Goal: Information Seeking & Learning: Learn about a topic

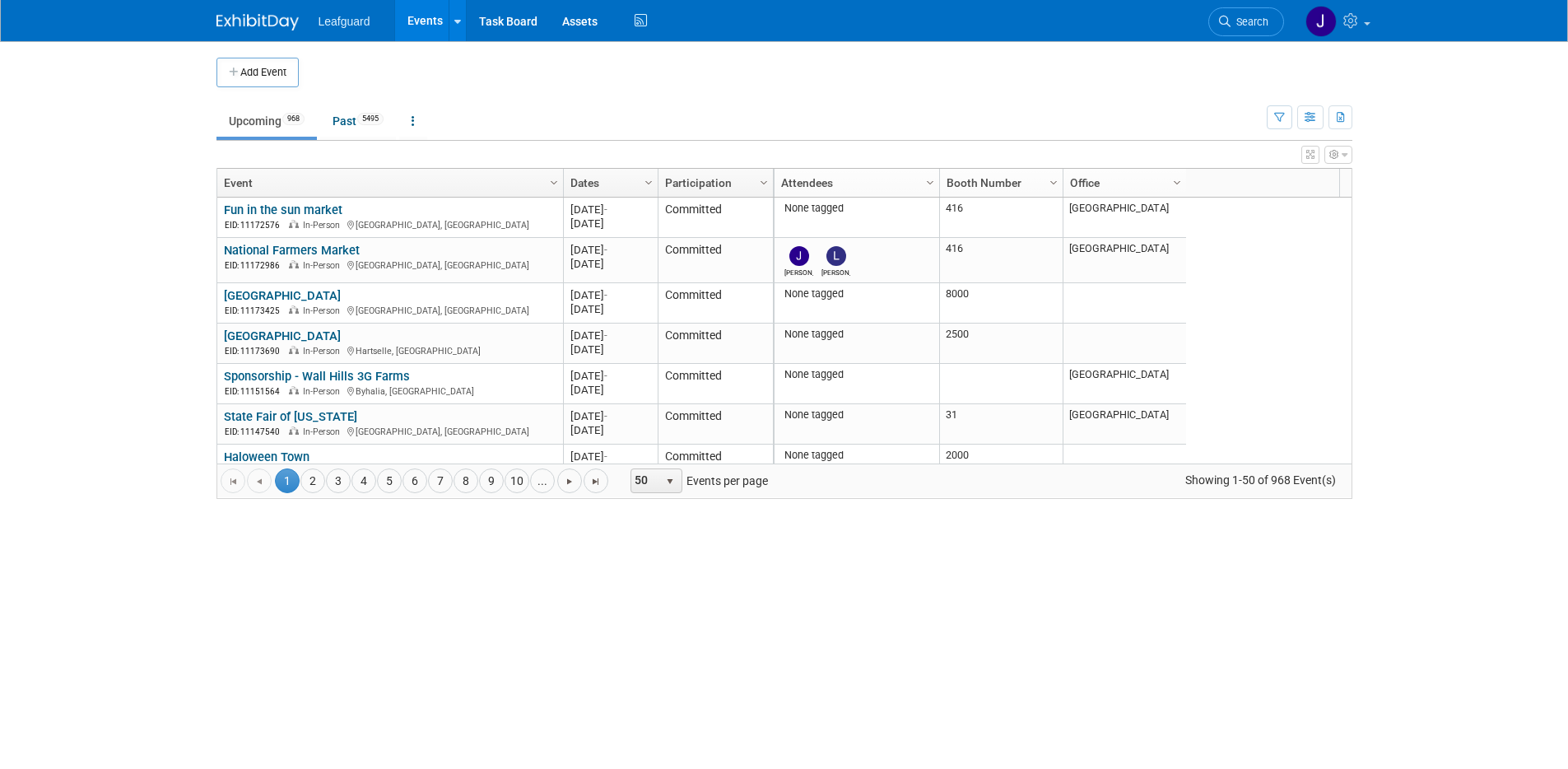
click at [1313, 160] on button "button" at bounding box center [1311, 155] width 18 height 18
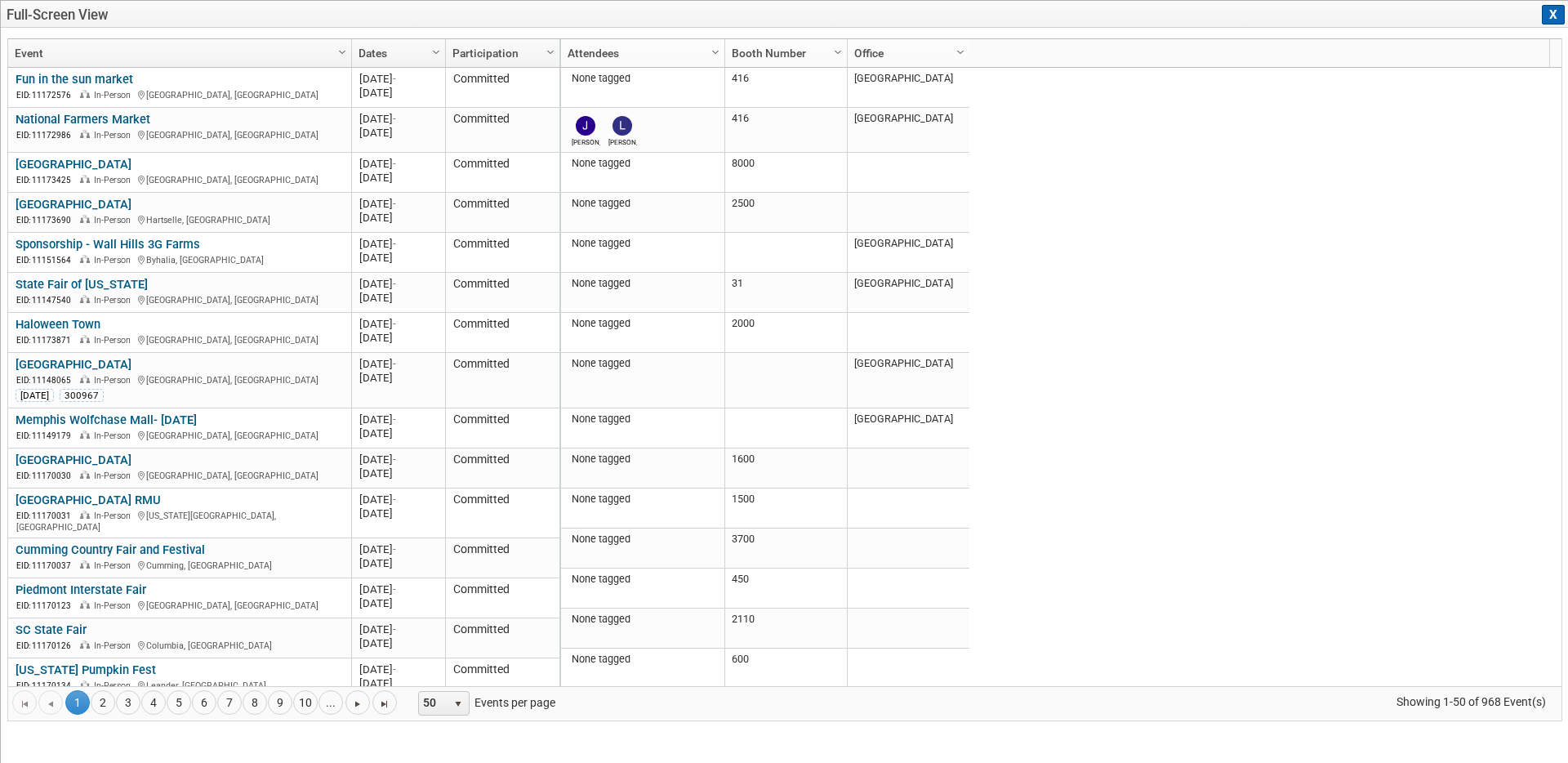
click at [964, 58] on span "Column Settings" at bounding box center [960, 52] width 13 height 13
click at [558, 50] on div at bounding box center [560, 53] width 7 height 28
click at [550, 54] on span "Column Settings" at bounding box center [550, 52] width 13 height 13
click at [1546, 15] on button "X" at bounding box center [1552, 14] width 23 height 19
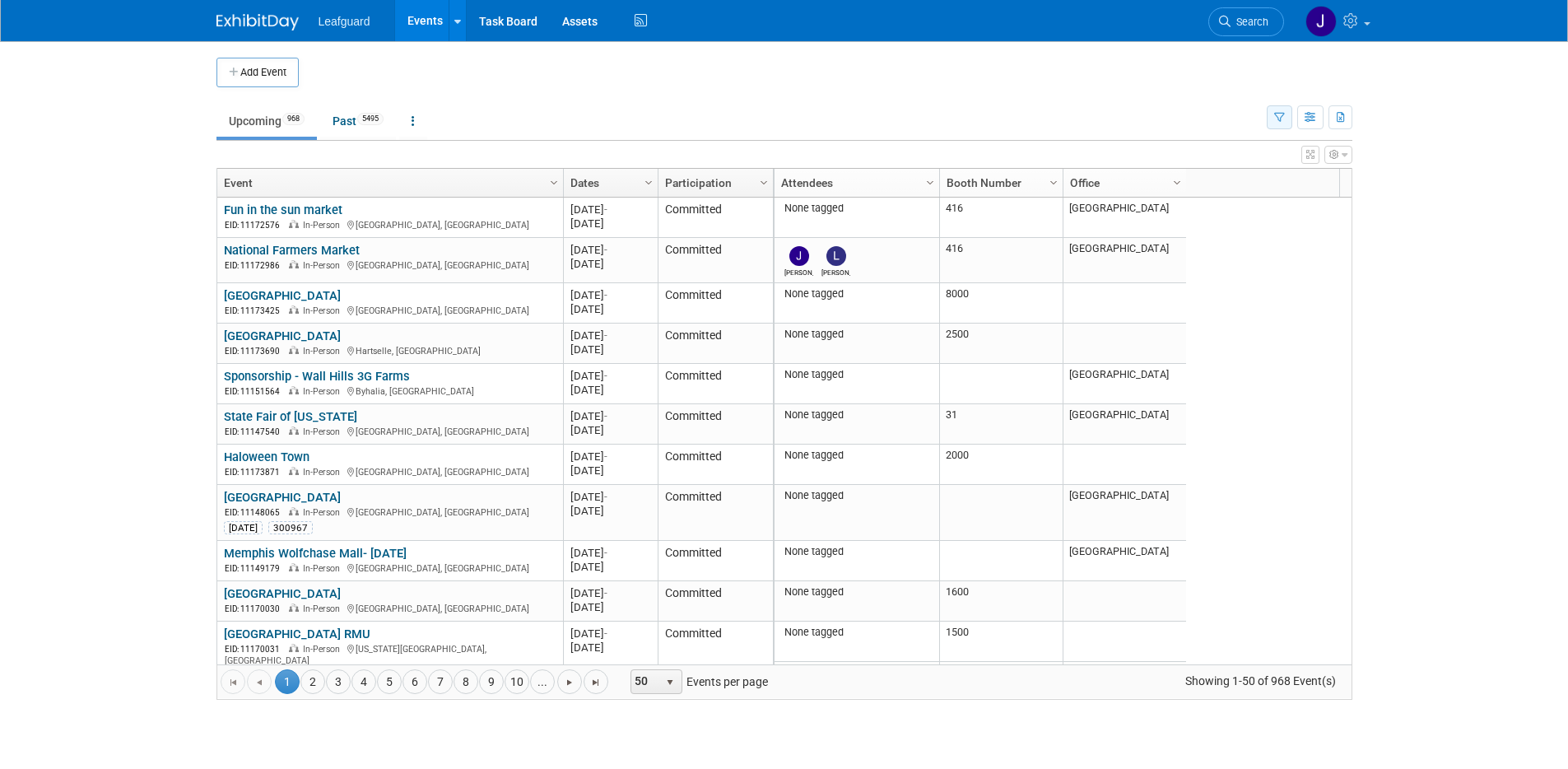
click at [1272, 123] on button "button" at bounding box center [1279, 117] width 26 height 24
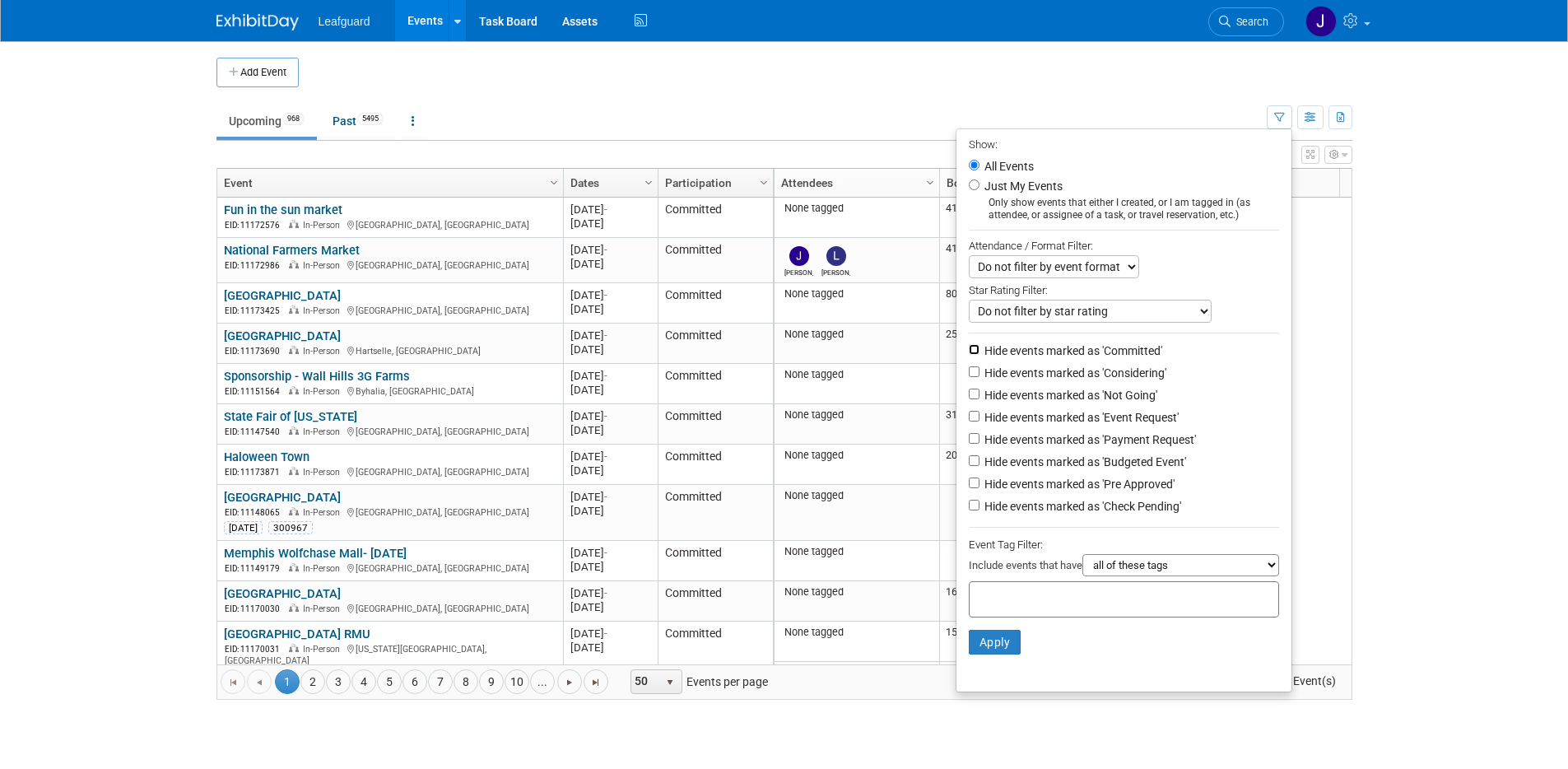
click at [969, 352] on input "Hide events marked as 'Committed'" at bounding box center [974, 349] width 11 height 11
checkbox input "true"
drag, startPoint x: 965, startPoint y: 367, endPoint x: 971, endPoint y: 388, distance: 21.8
click at [969, 369] on input "Hide events marked as 'Considering'" at bounding box center [974, 372] width 11 height 11
checkbox input "true"
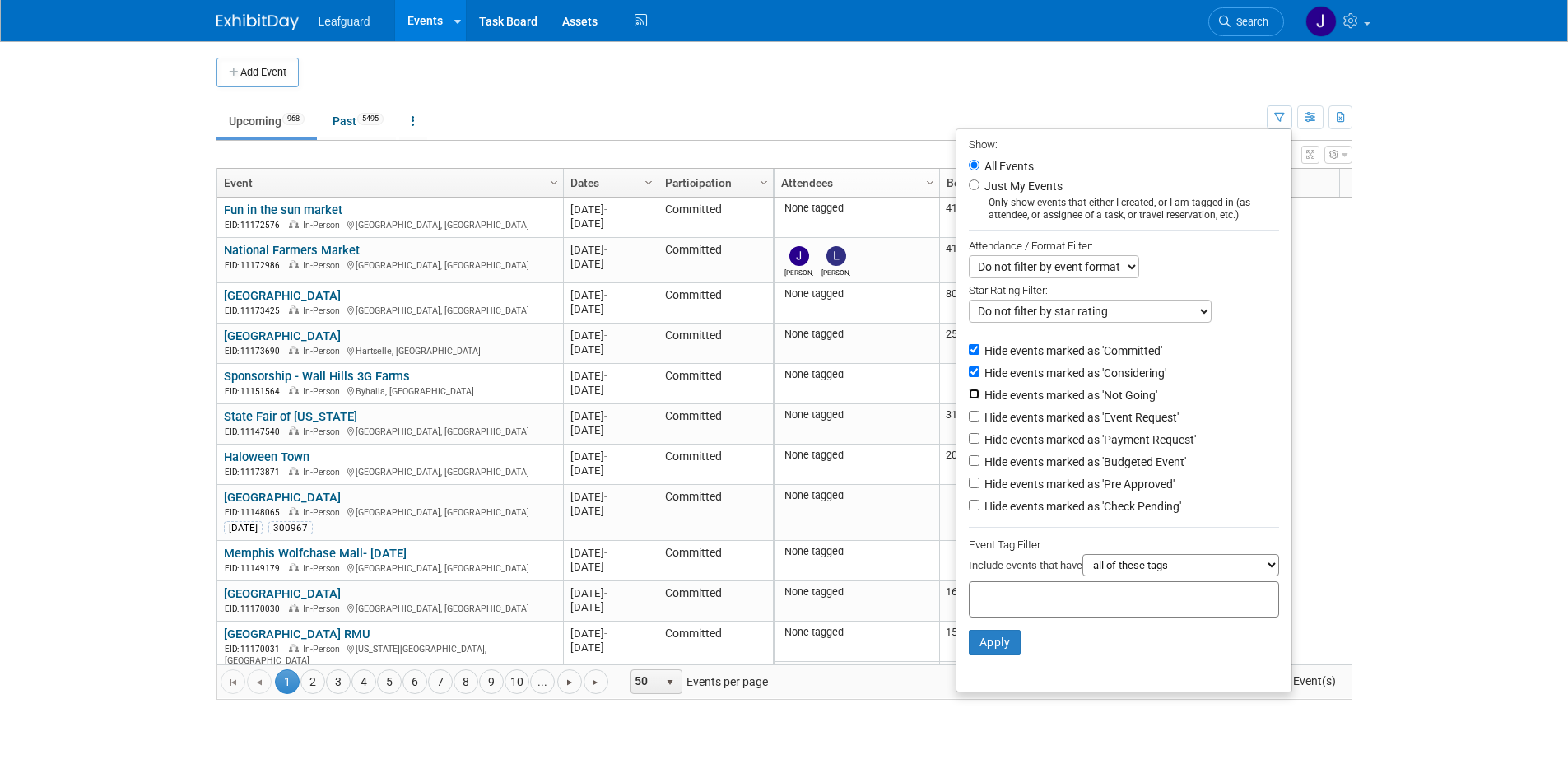
drag, startPoint x: 971, startPoint y: 393, endPoint x: 970, endPoint y: 408, distance: 15.0
click at [971, 394] on input "Hide events marked as 'Not Going'" at bounding box center [974, 394] width 11 height 11
checkbox input "true"
drag, startPoint x: 969, startPoint y: 411, endPoint x: 966, endPoint y: 420, distance: 9.5
click at [969, 412] on input "Hide events marked as 'Event Request'" at bounding box center [974, 417] width 11 height 11
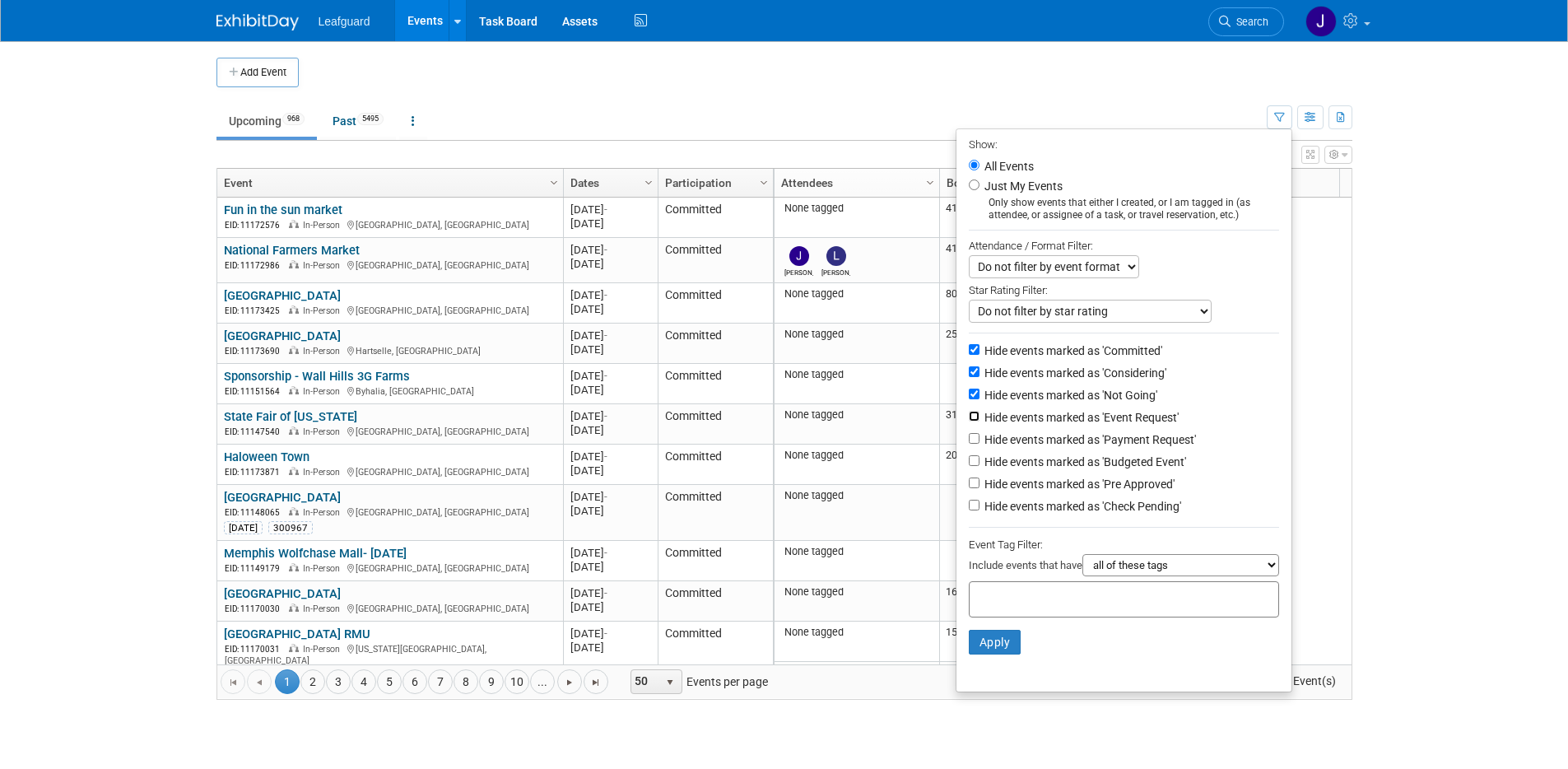
checkbox input "true"
click at [965, 428] on li "Hide events marked as 'Event Request'" at bounding box center [1124, 419] width 335 height 22
click at [969, 438] on input "Hide events marked as 'Payment Request'" at bounding box center [974, 439] width 11 height 11
checkbox input "true"
drag, startPoint x: 972, startPoint y: 484, endPoint x: 970, endPoint y: 499, distance: 15.1
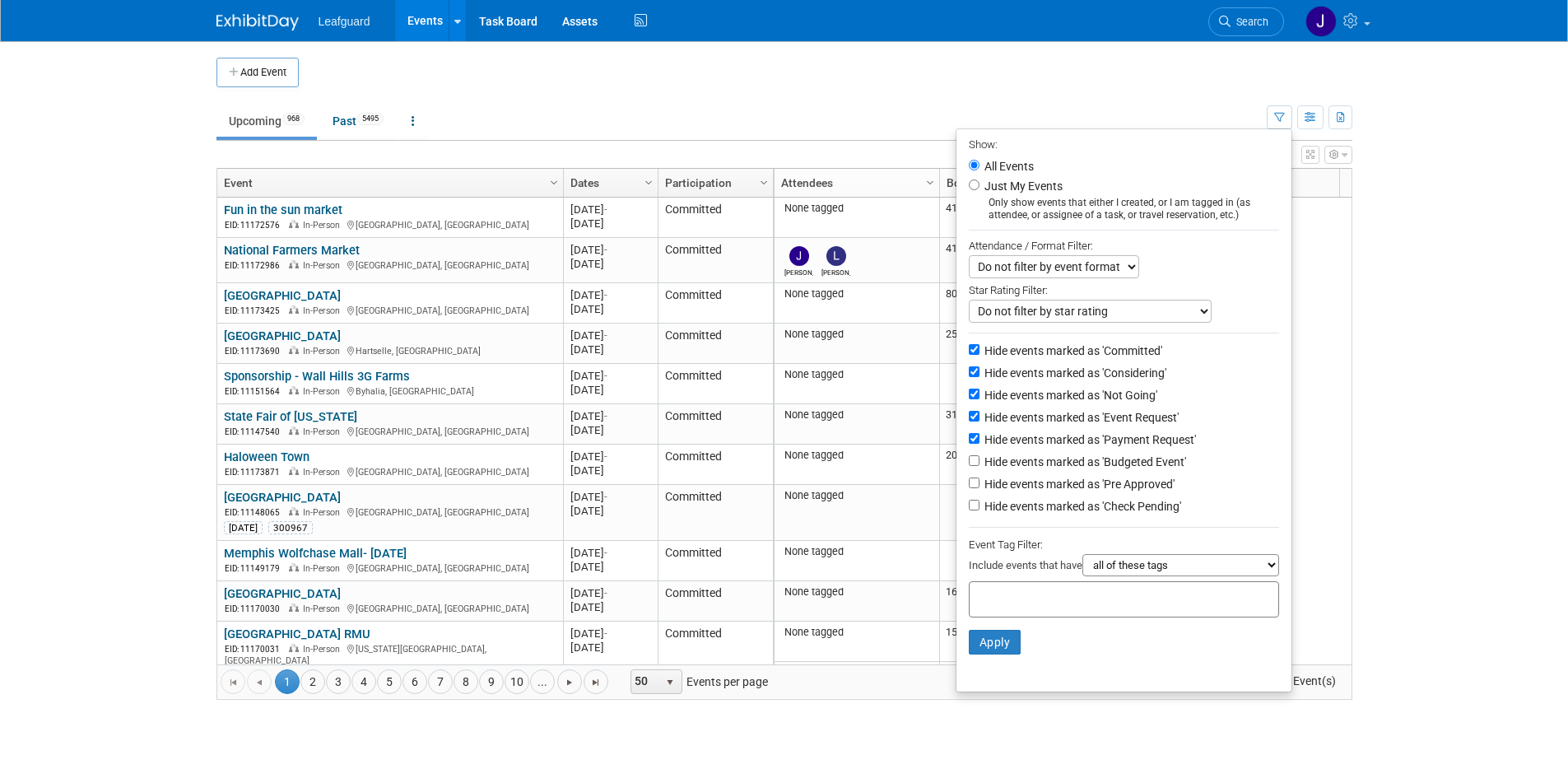
click at [972, 485] on li "Hide events marked as 'Pre Approved'" at bounding box center [1124, 485] width 335 height 22
click at [969, 501] on input "Hide events marked as 'Check Pending'" at bounding box center [974, 505] width 11 height 11
checkbox input "true"
click at [969, 488] on input "Hide events marked as 'Pre Approved'" at bounding box center [974, 483] width 11 height 11
checkbox input "true"
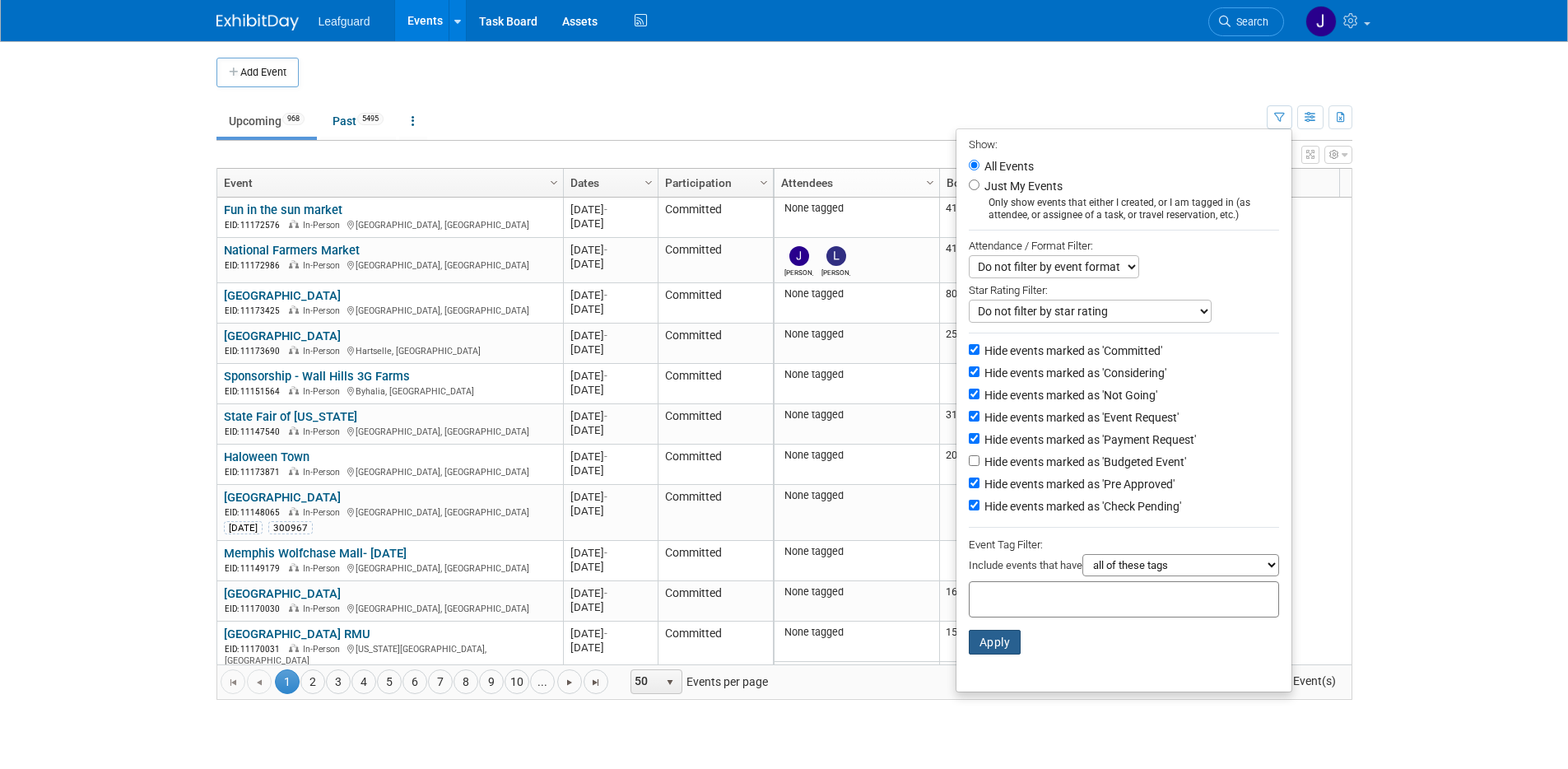
click at [988, 516] on button "Apply" at bounding box center [995, 642] width 53 height 25
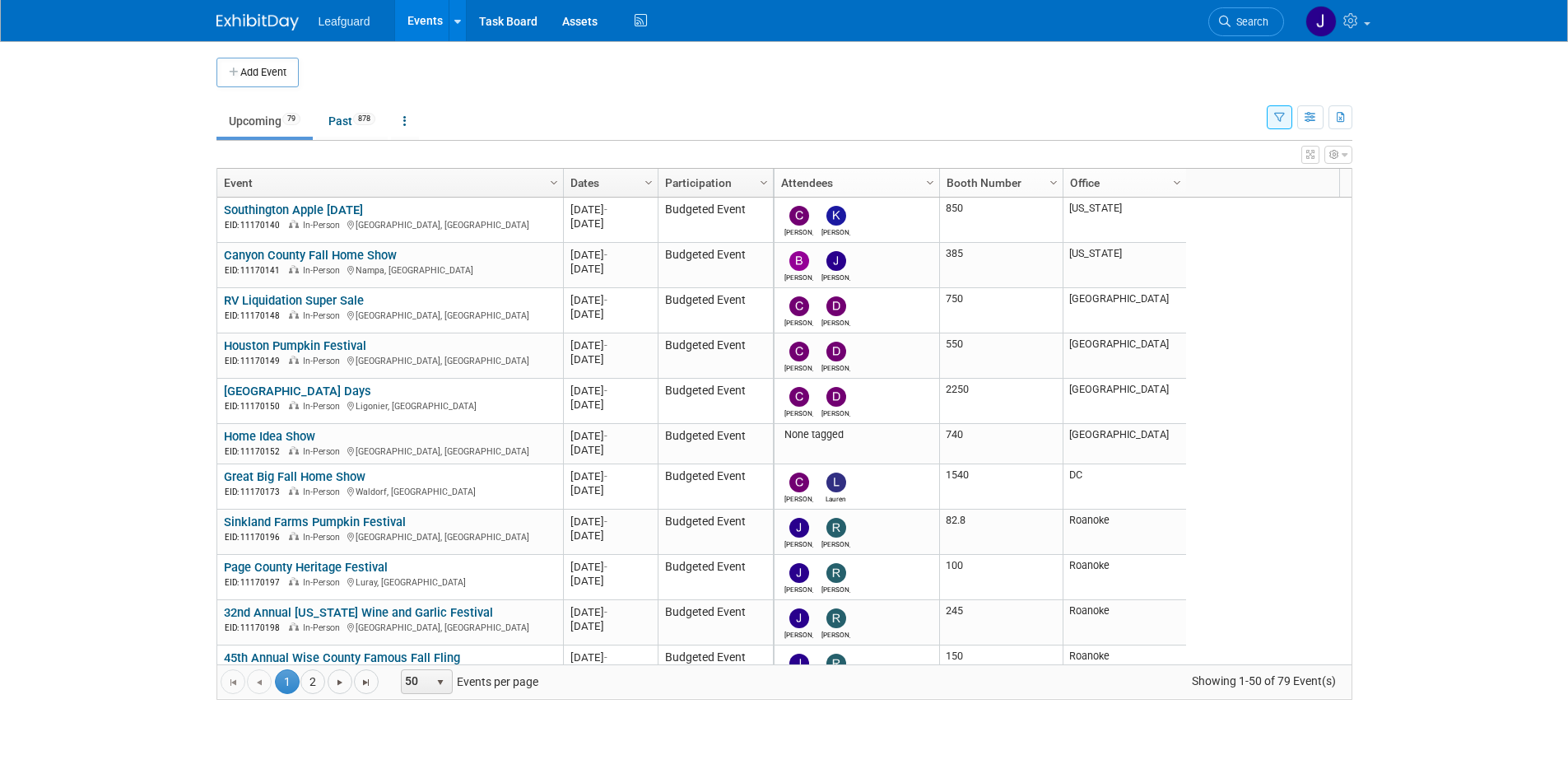
click at [914, 175] on link "Attendees" at bounding box center [855, 183] width 147 height 28
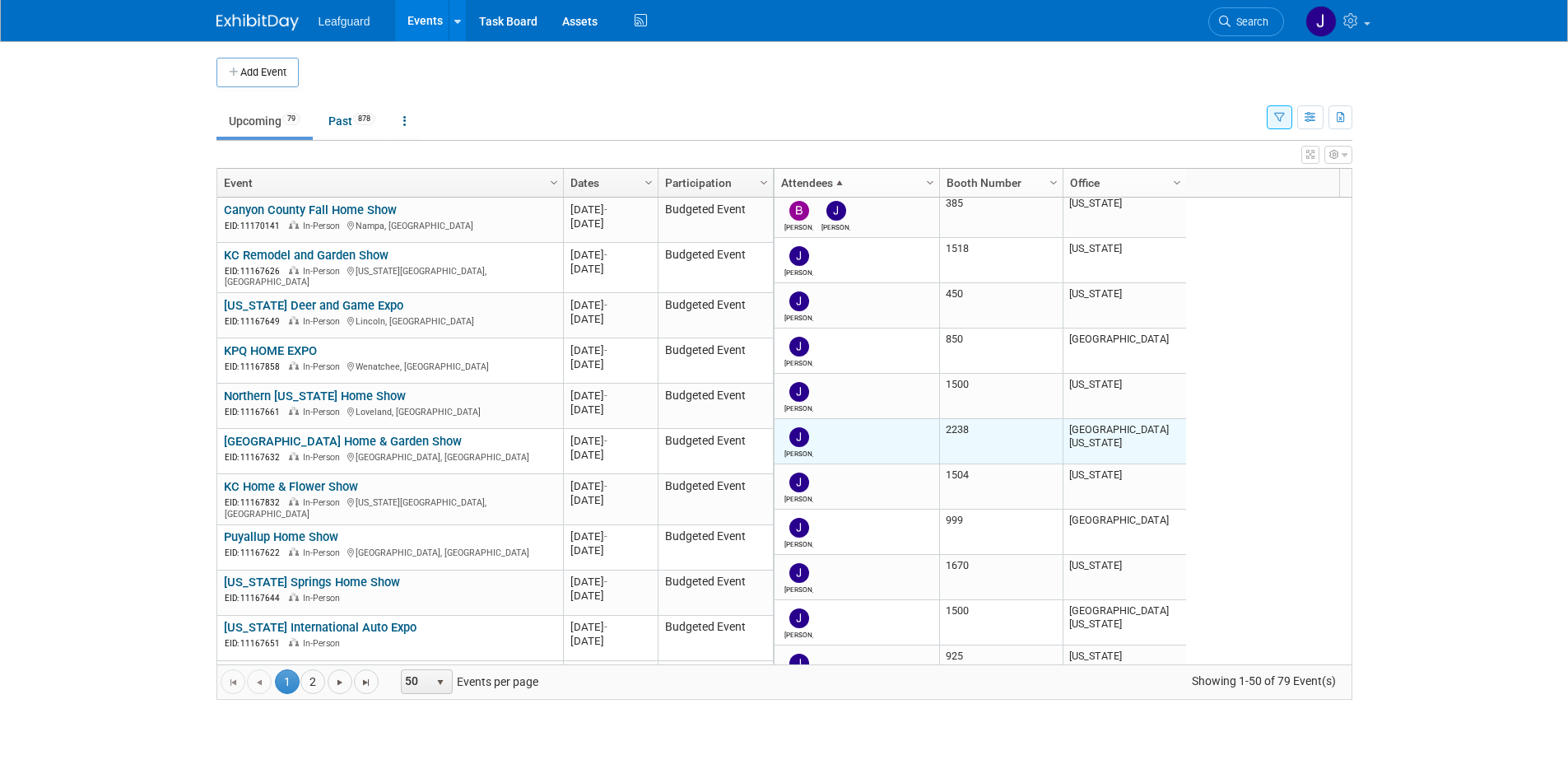
scroll to position [144, 0]
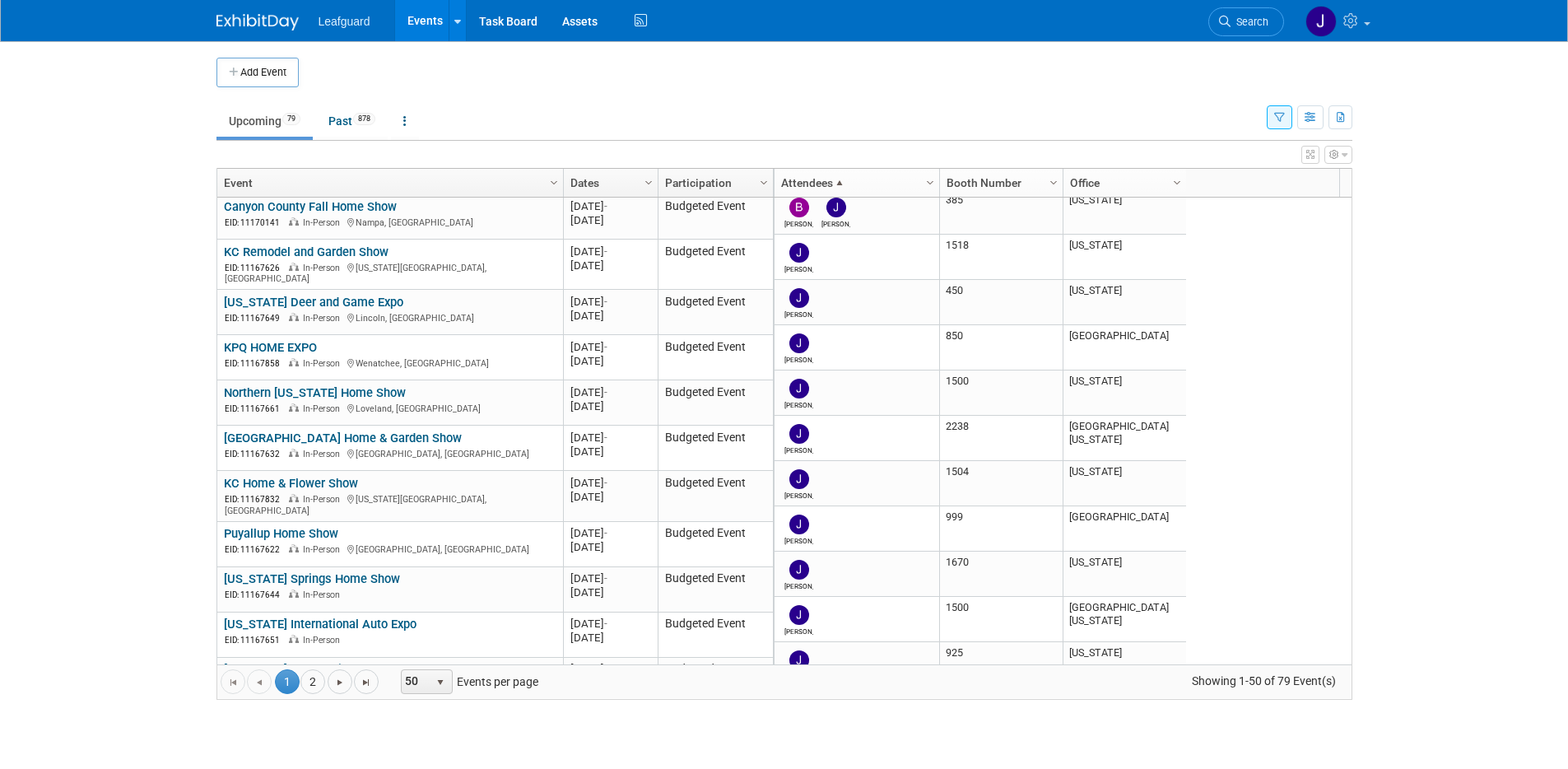
click at [407, 23] on link "Events" at bounding box center [425, 20] width 60 height 41
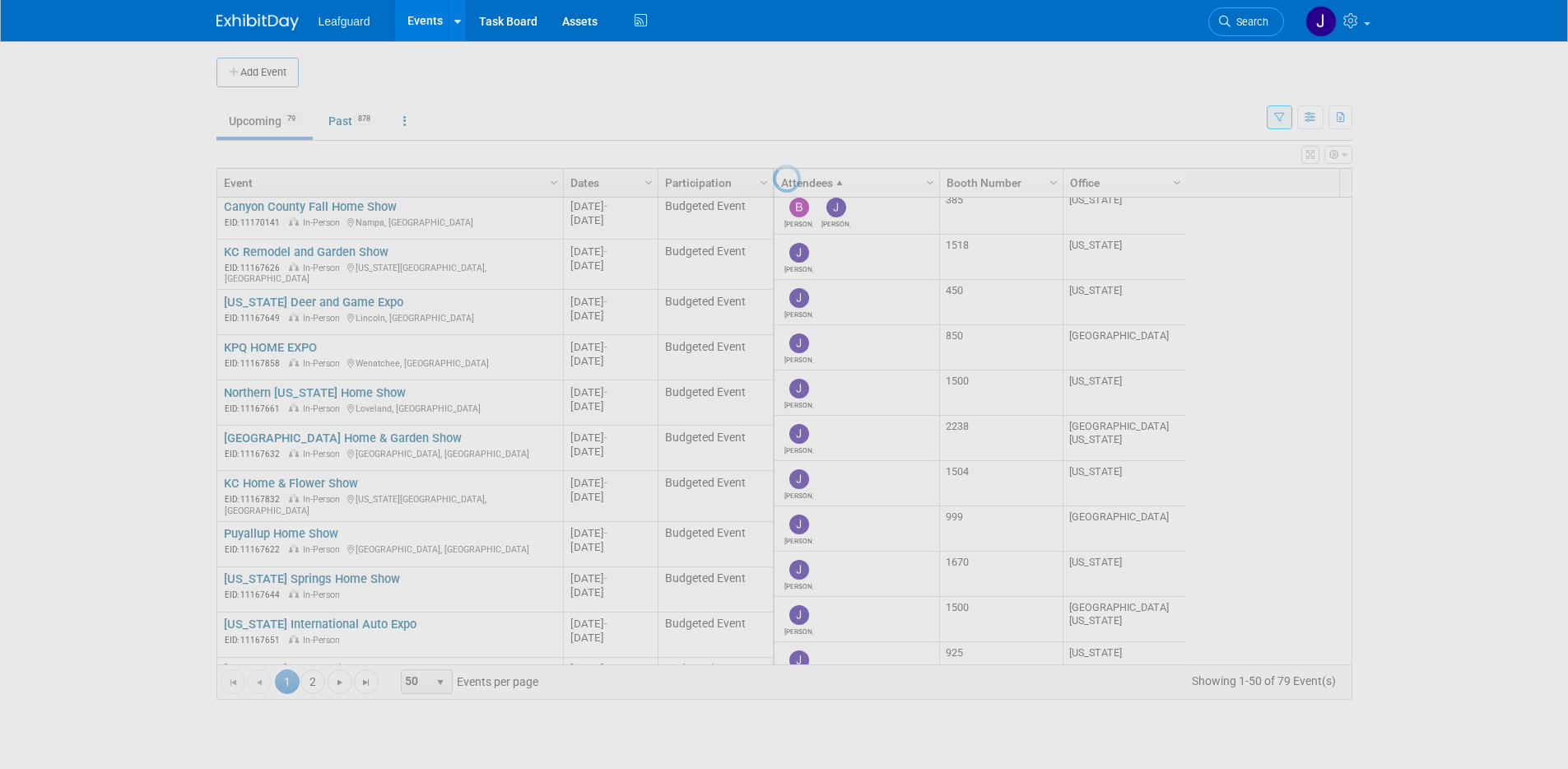
click at [407, 23] on link "Events" at bounding box center [425, 20] width 60 height 41
click at [1264, 24] on span "Search" at bounding box center [1249, 21] width 38 height 12
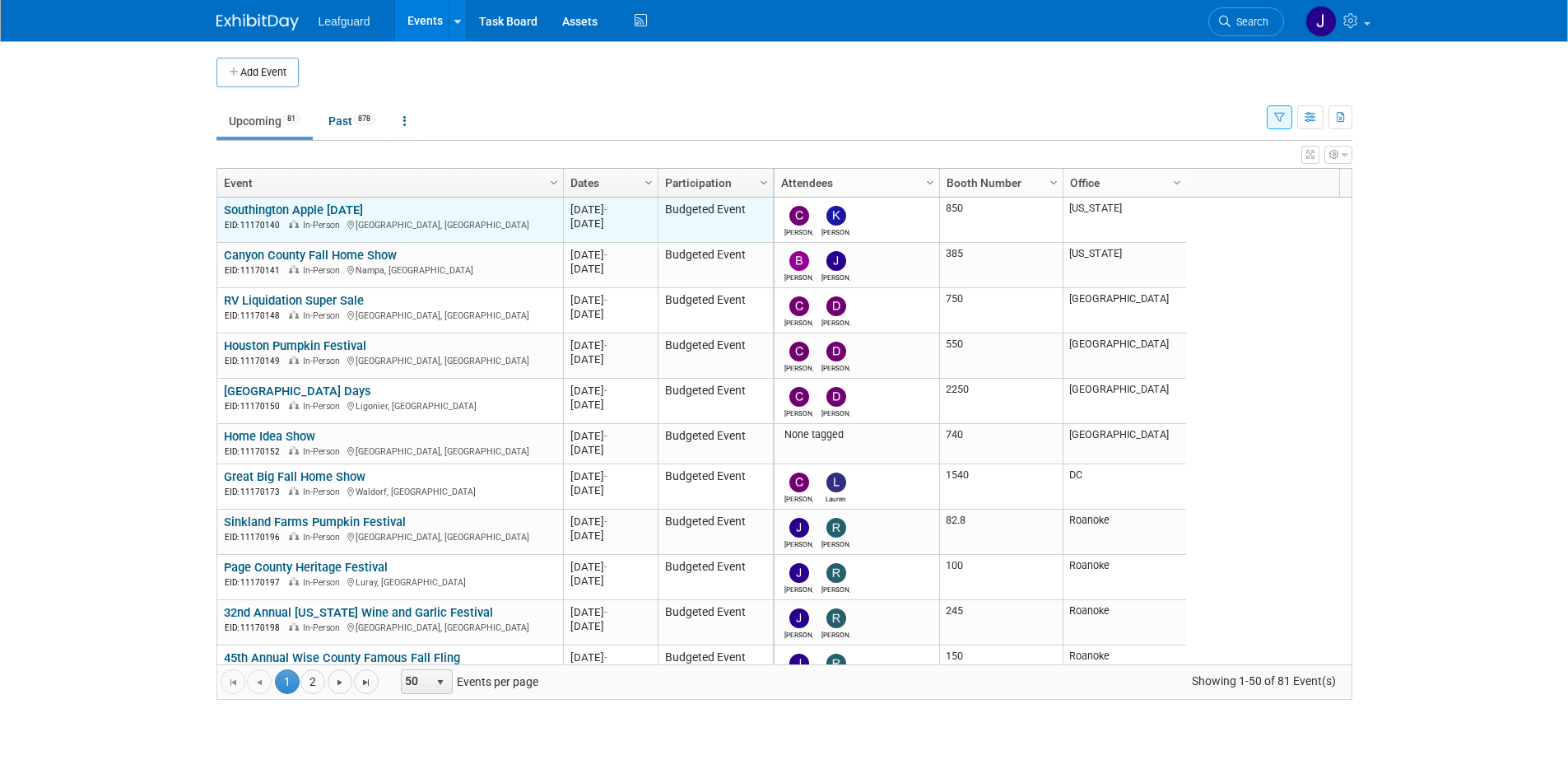
click at [363, 212] on link "Southington Apple [DATE]" at bounding box center [293, 210] width 139 height 15
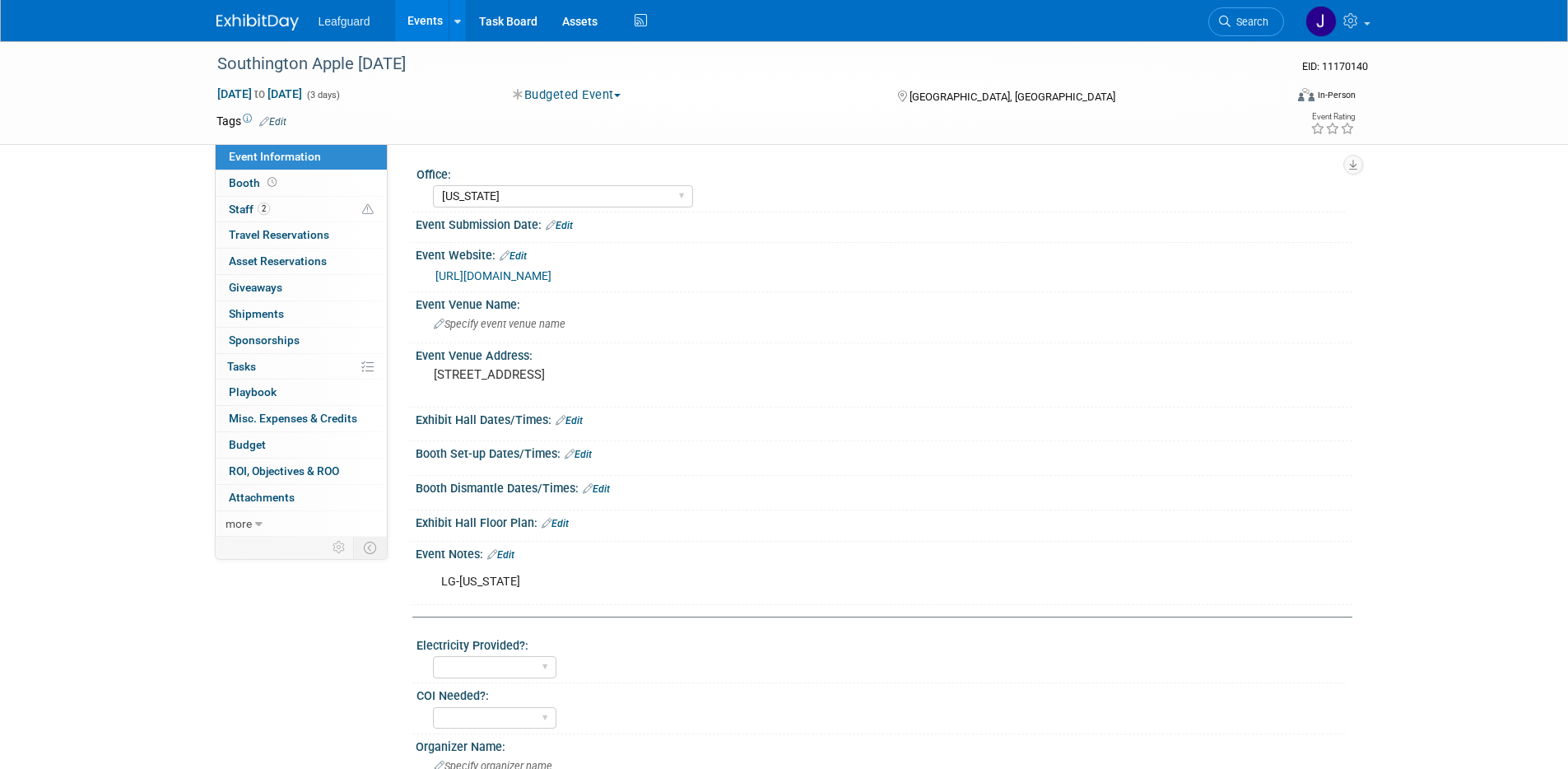
select select "[US_STATE]"
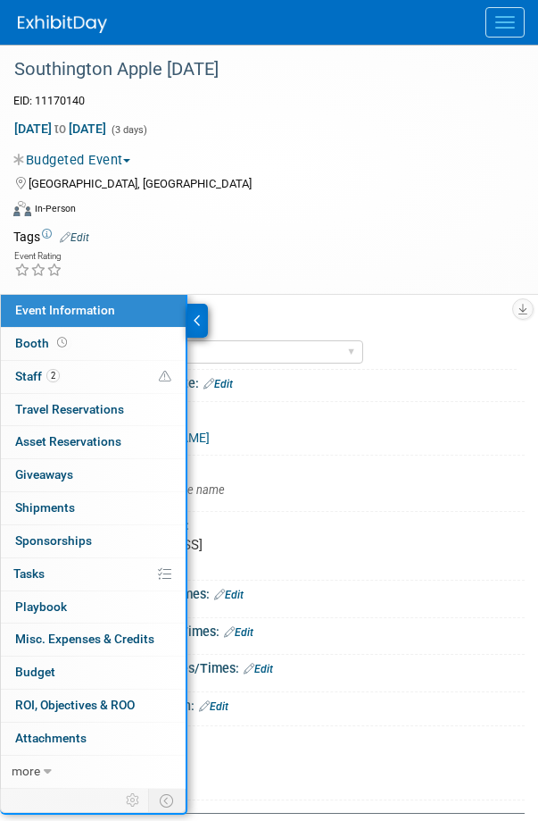
click at [356, 259] on div "Event Rating" at bounding box center [258, 264] width 516 height 31
click at [397, 396] on div "Event Submission Date: Edit" at bounding box center [289, 386] width 471 height 33
click at [46, 351] on link "Booth" at bounding box center [93, 344] width 185 height 32
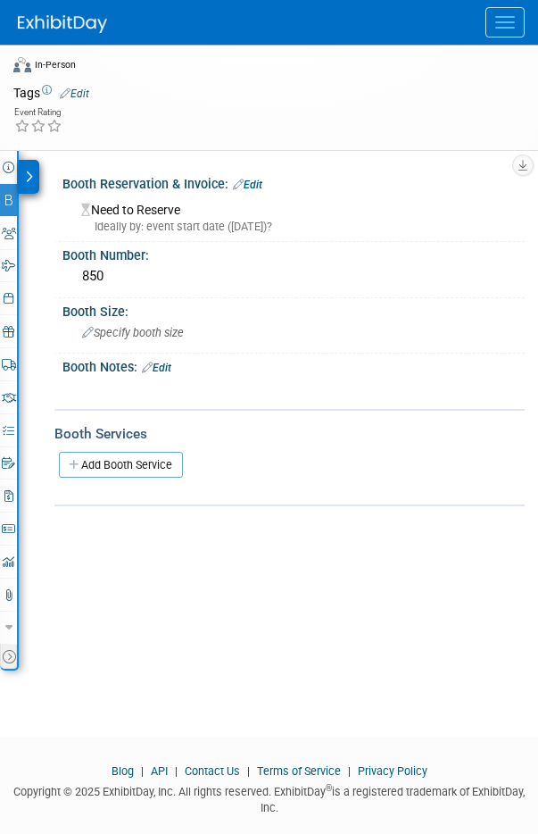
scroll to position [171, 0]
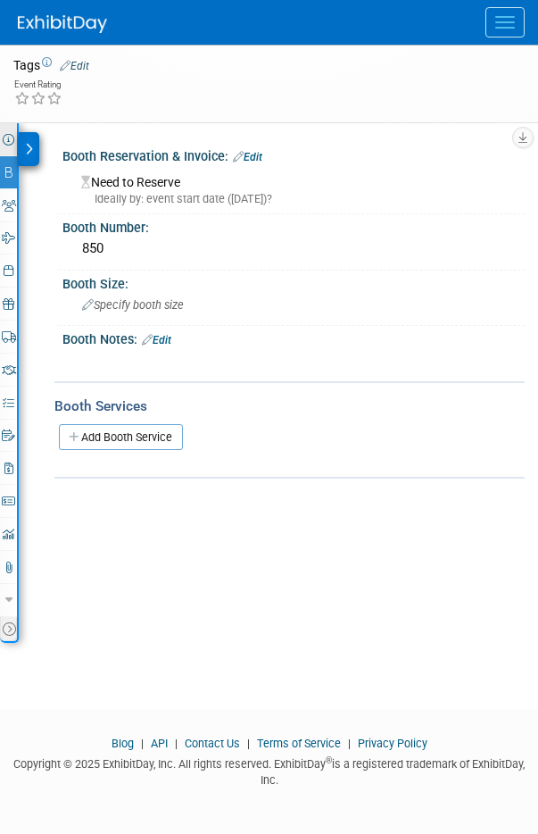
click at [5, 136] on icon at bounding box center [9, 140] width 12 height 12
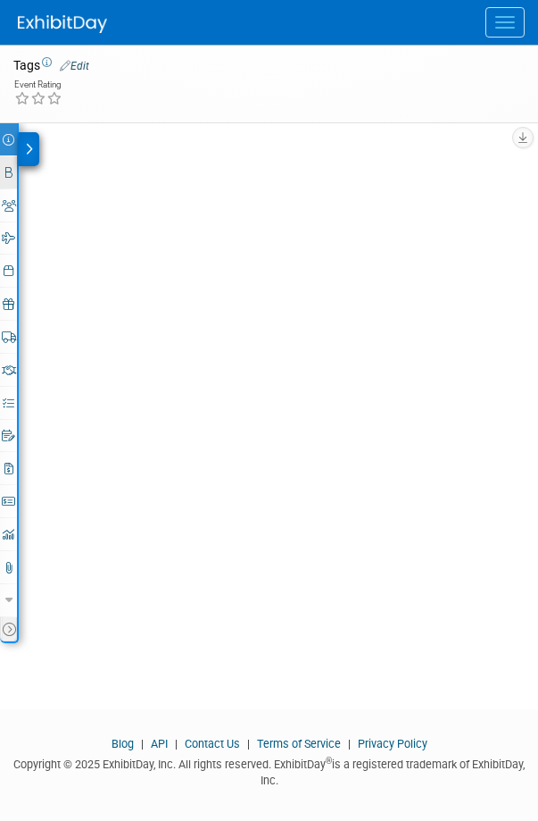
select select "[US_STATE]"
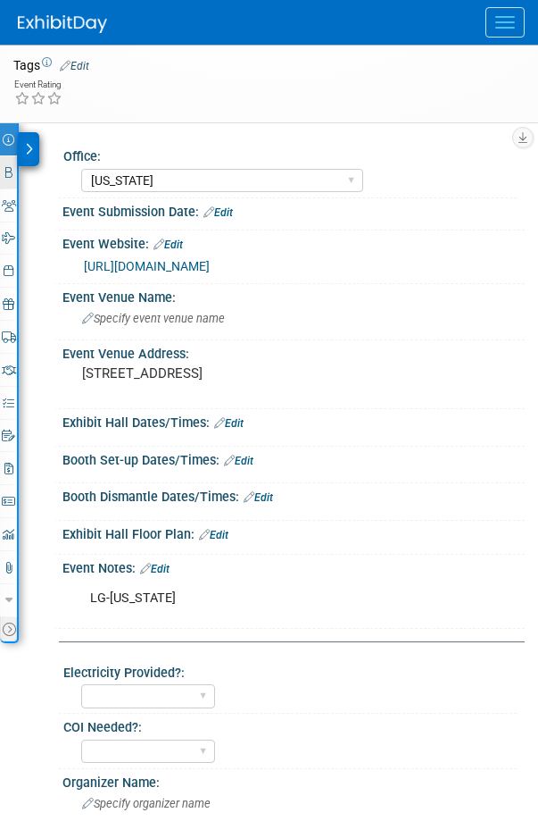
click at [6, 169] on icon at bounding box center [8, 173] width 7 height 12
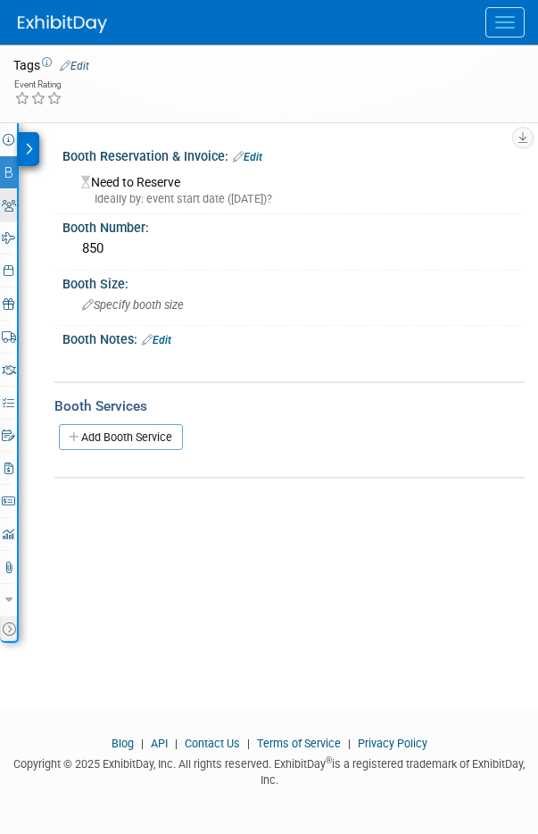
click at [5, 202] on icon at bounding box center [9, 206] width 14 height 12
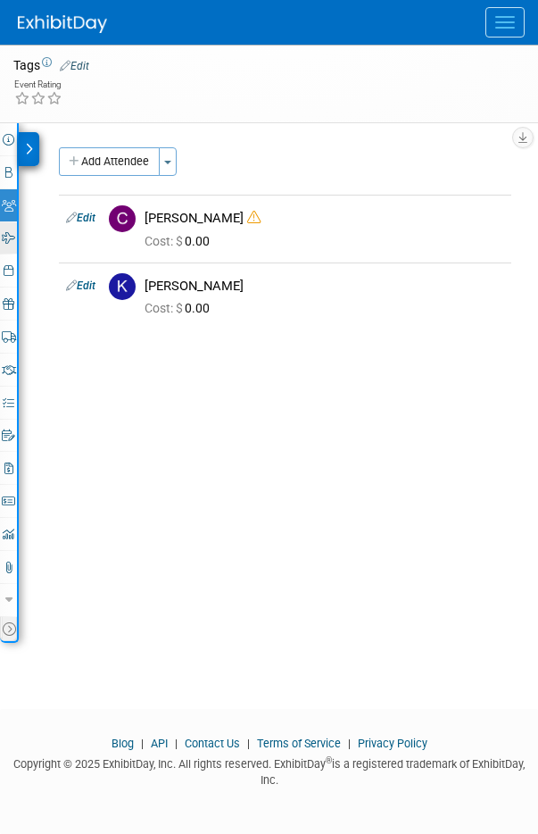
click at [11, 242] on icon at bounding box center [8, 238] width 13 height 12
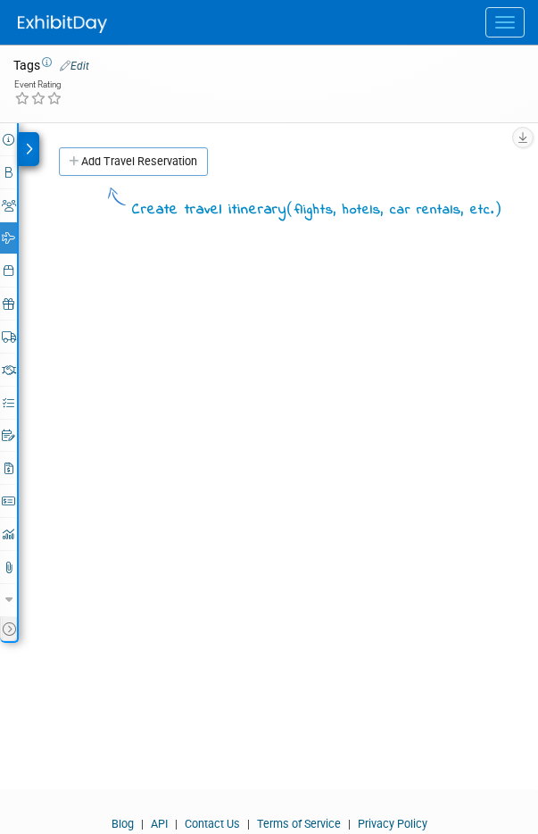
click at [503, 34] on button "Menu" at bounding box center [505, 22] width 39 height 30
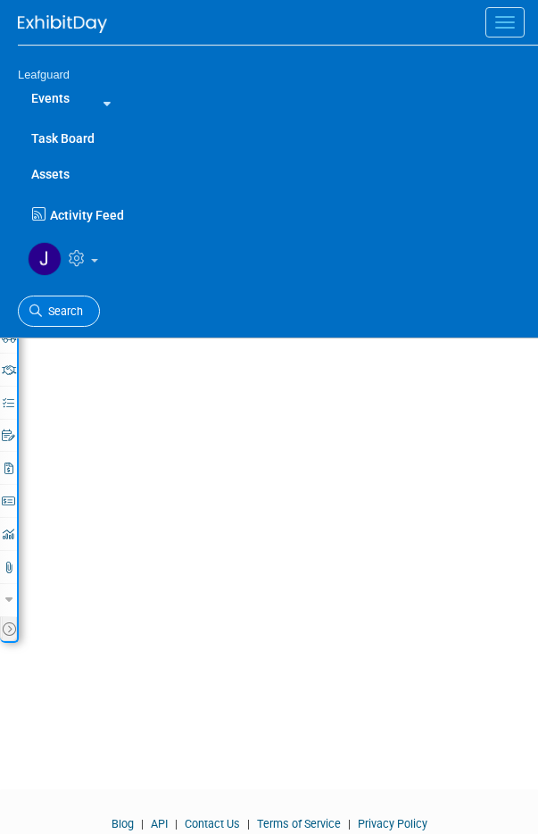
click at [27, 313] on link "Search" at bounding box center [59, 311] width 82 height 31
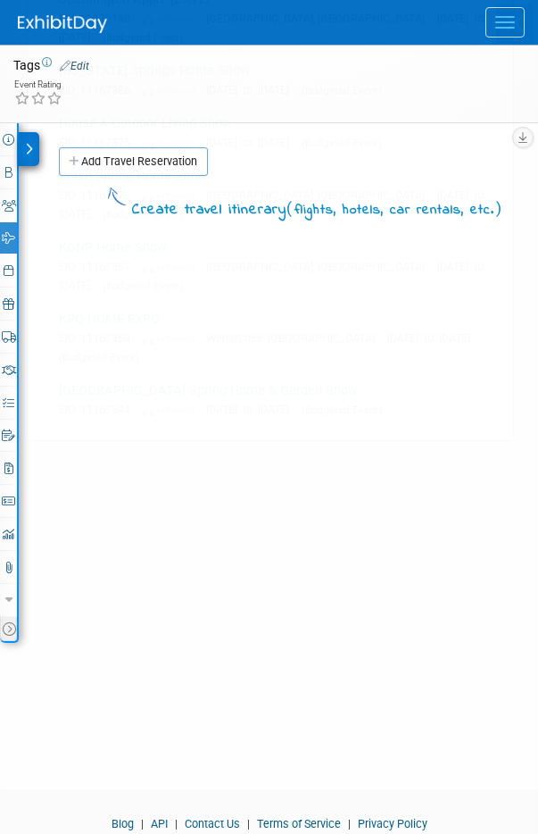
scroll to position [0, 0]
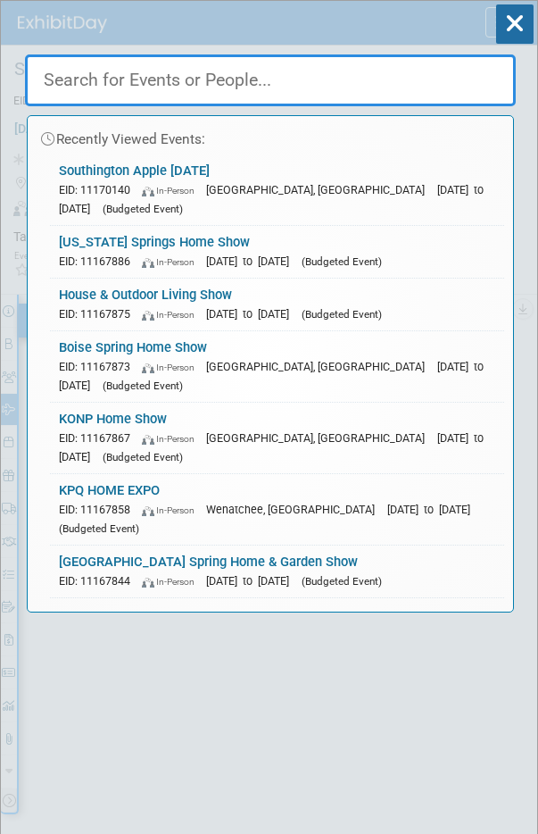
click at [155, 83] on input "text" at bounding box center [270, 80] width 491 height 52
click at [124, 180] on div "EID: 11170140 In-Person Southington, CT Oct 10, 2025 to Oct 12, 2025 (Budgeted …" at bounding box center [277, 199] width 437 height 38
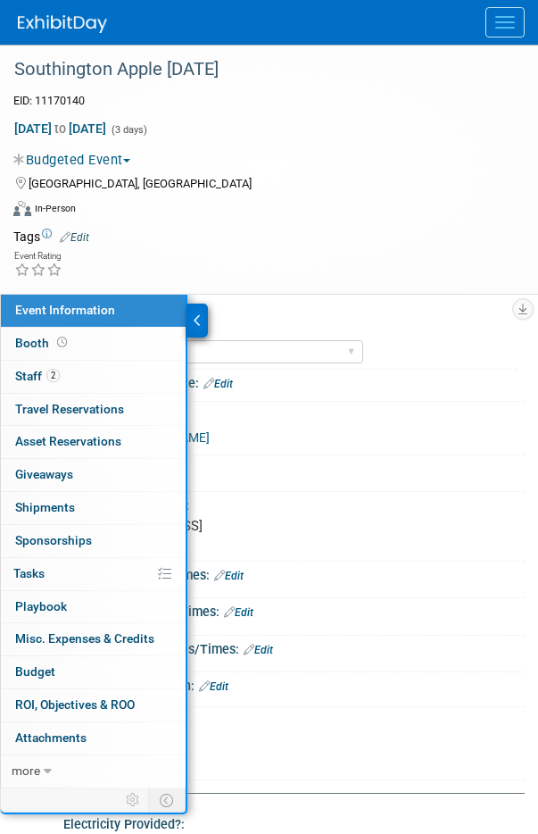
select select "[US_STATE]"
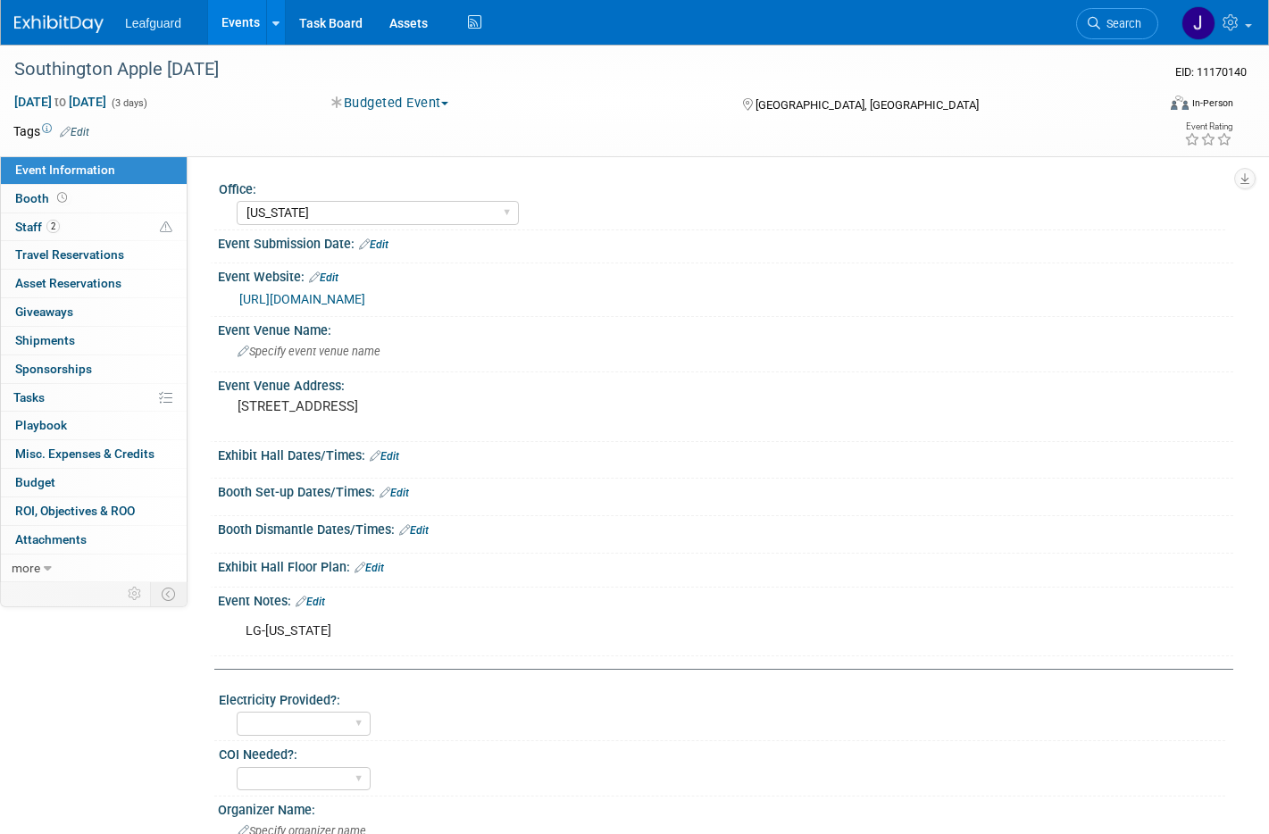
click at [262, 30] on link "Events" at bounding box center [240, 22] width 65 height 45
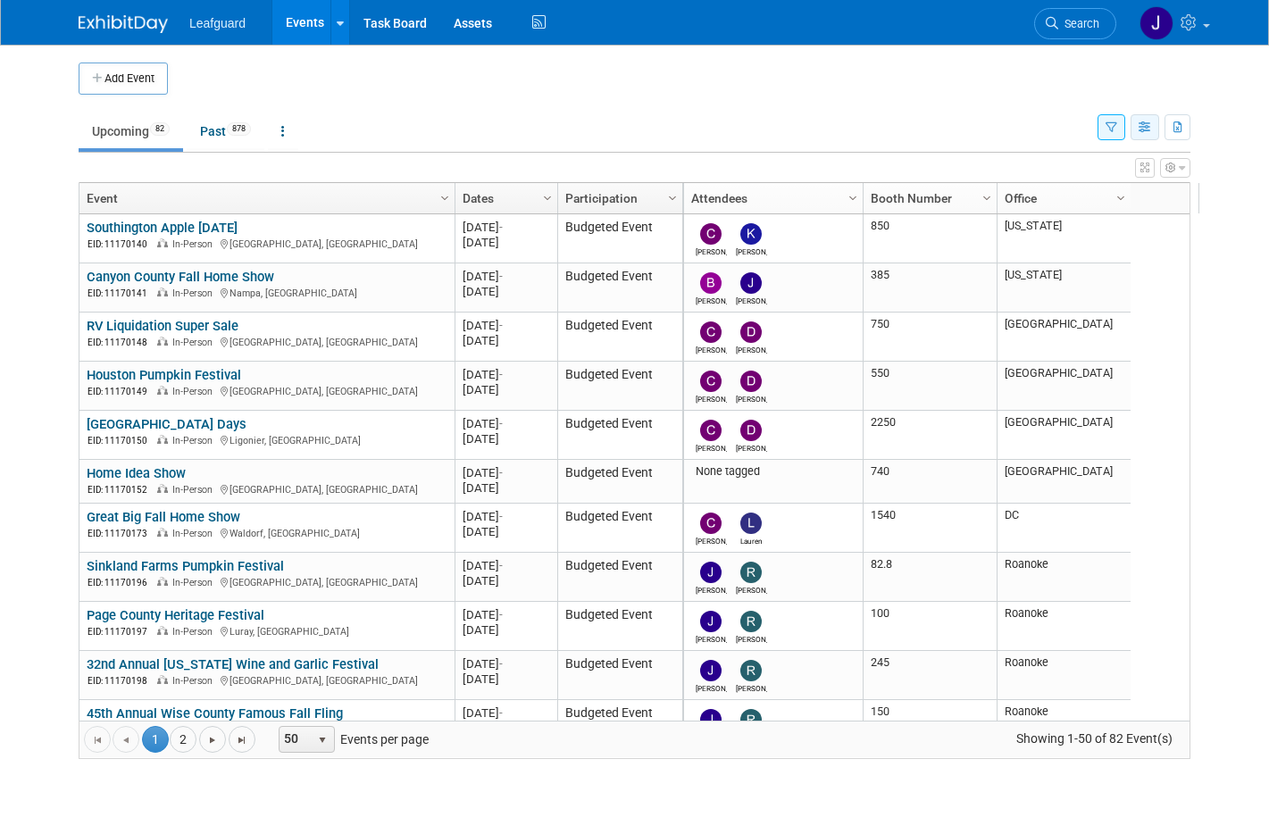
click at [1147, 122] on button "button" at bounding box center [1145, 127] width 29 height 26
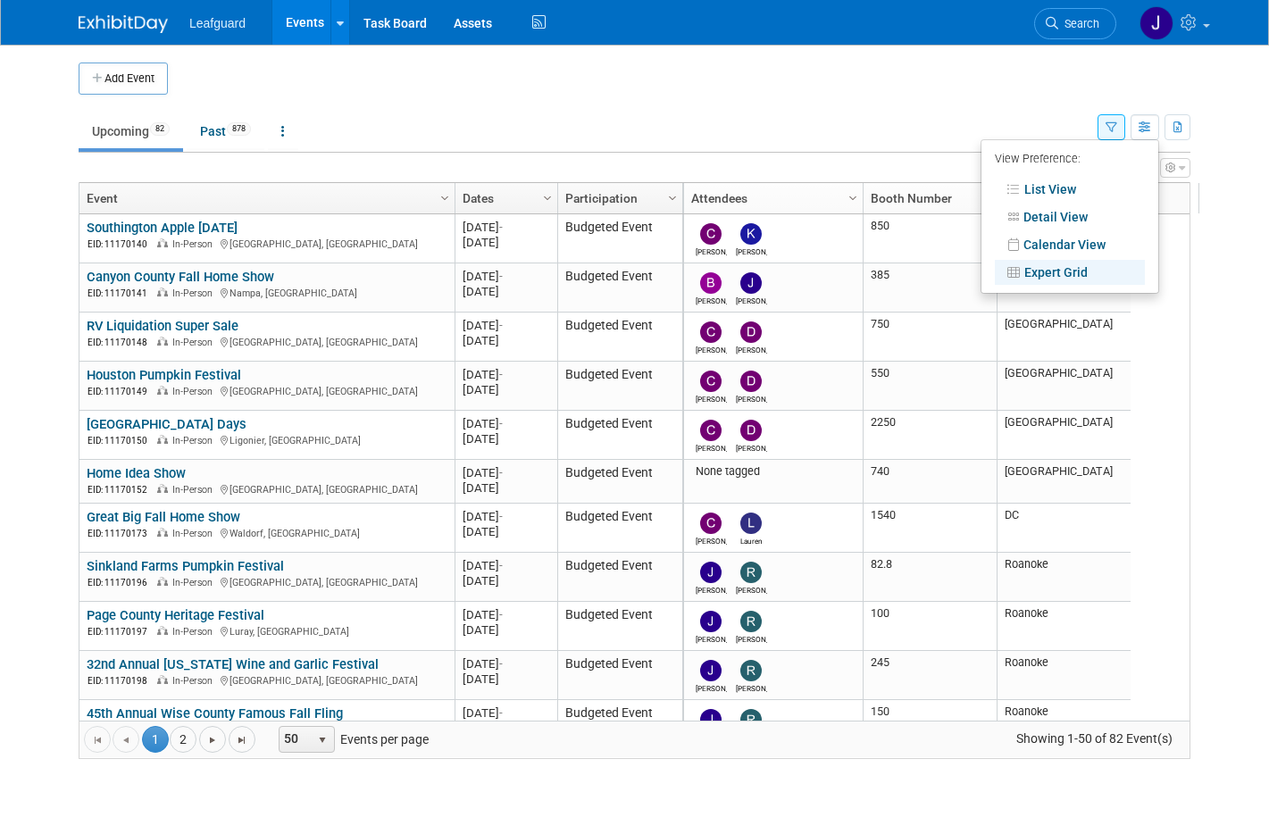
click at [1092, 274] on link "Expert Grid" at bounding box center [1070, 272] width 150 height 25
click at [1115, 124] on button "button" at bounding box center [1111, 127] width 28 height 26
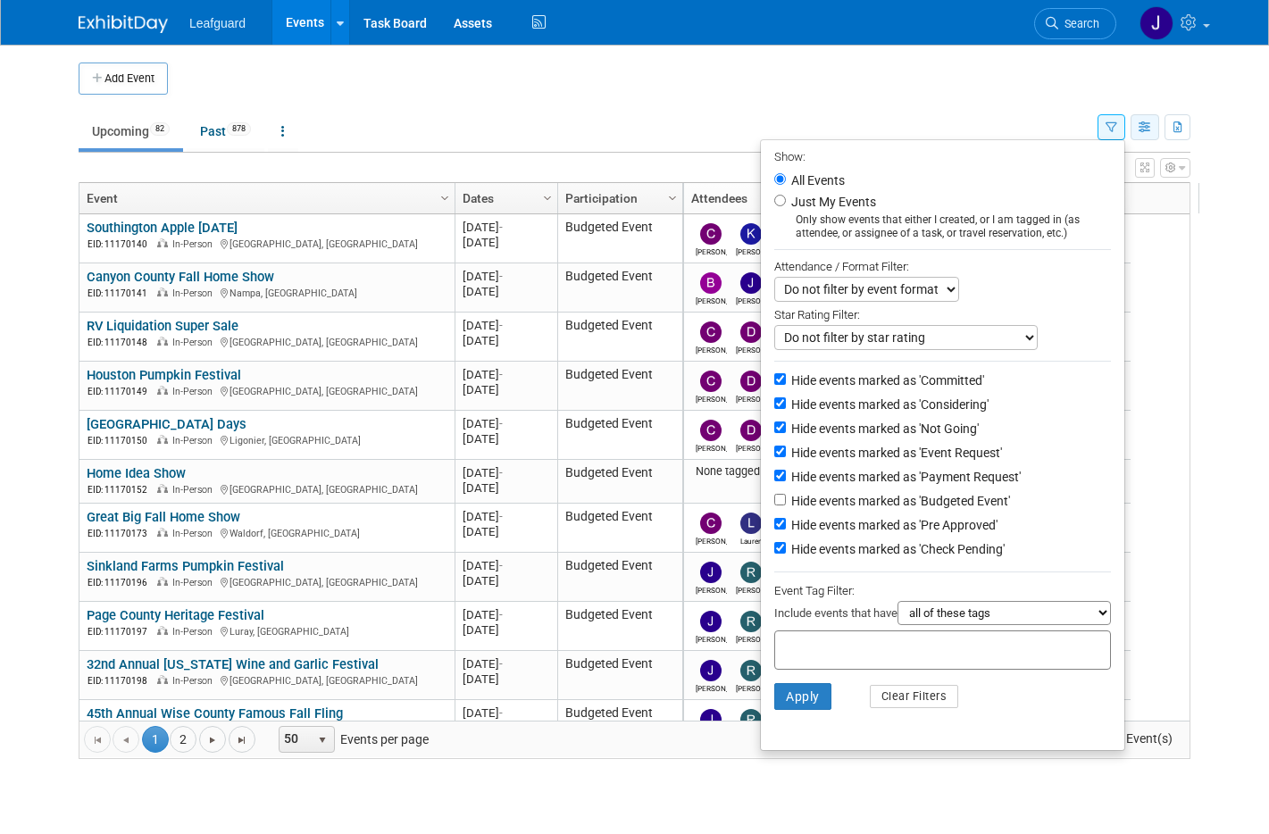
click at [1159, 127] on button "button" at bounding box center [1145, 127] width 29 height 26
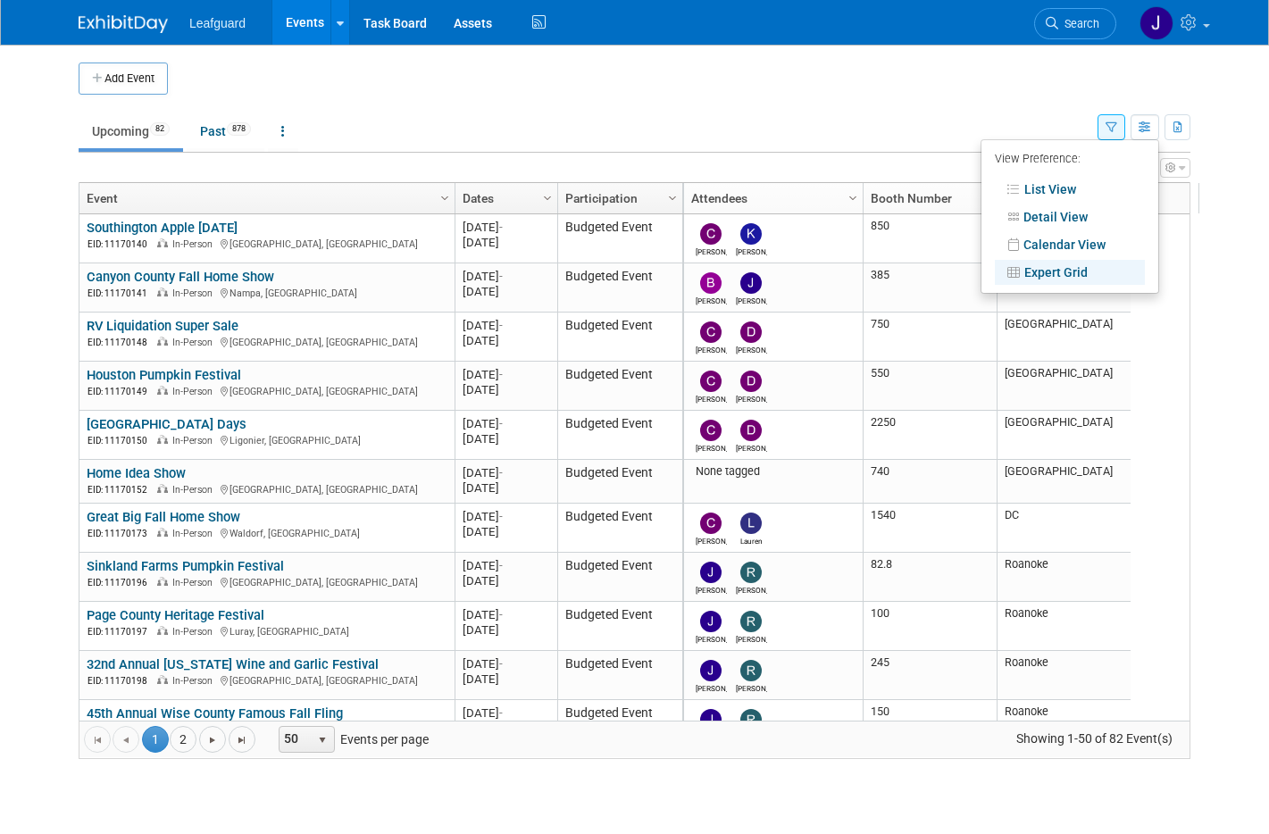
click at [1117, 128] on icon "button" at bounding box center [1112, 128] width 12 height 12
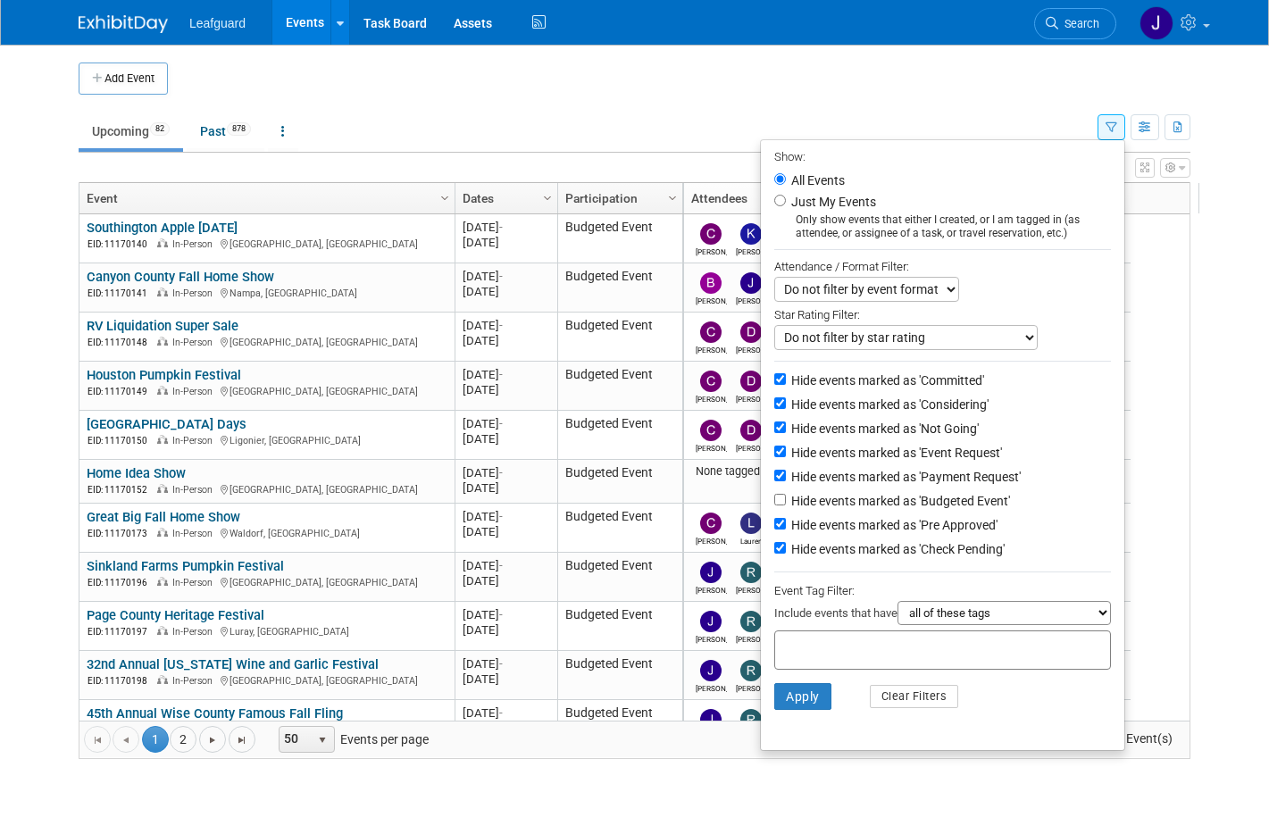
drag, startPoint x: 819, startPoint y: 138, endPoint x: 853, endPoint y: 105, distance: 46.7
click at [819, 137] on ul "Upcoming 82 Past 878 All Events 960 Past and Upcoming Grouped Annually Events g…" at bounding box center [588, 133] width 1019 height 40
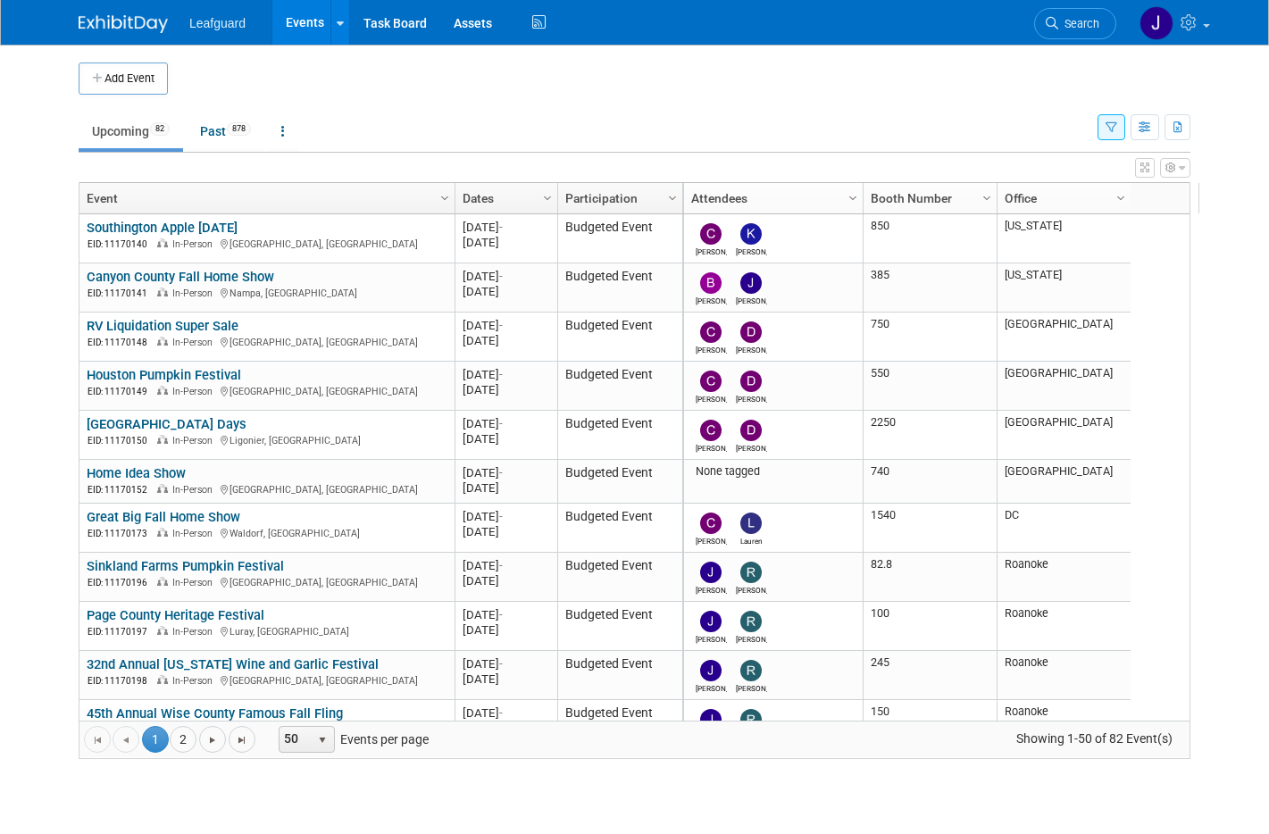
click at [854, 105] on td "Upcoming 82 Past 878 All Events 960 Past and Upcoming Grouped Annually Events g…" at bounding box center [588, 124] width 1019 height 58
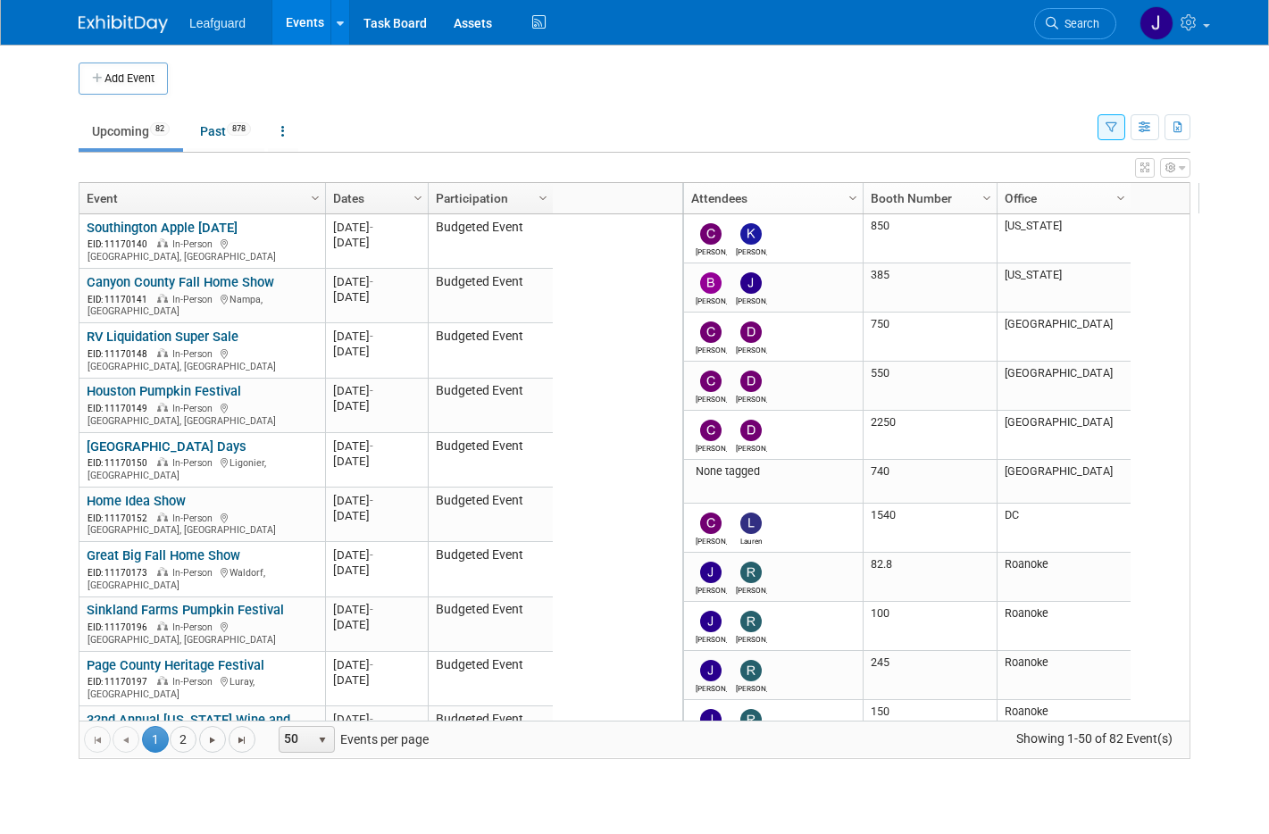
drag, startPoint x: 442, startPoint y: 189, endPoint x: 458, endPoint y: 204, distance: 21.5
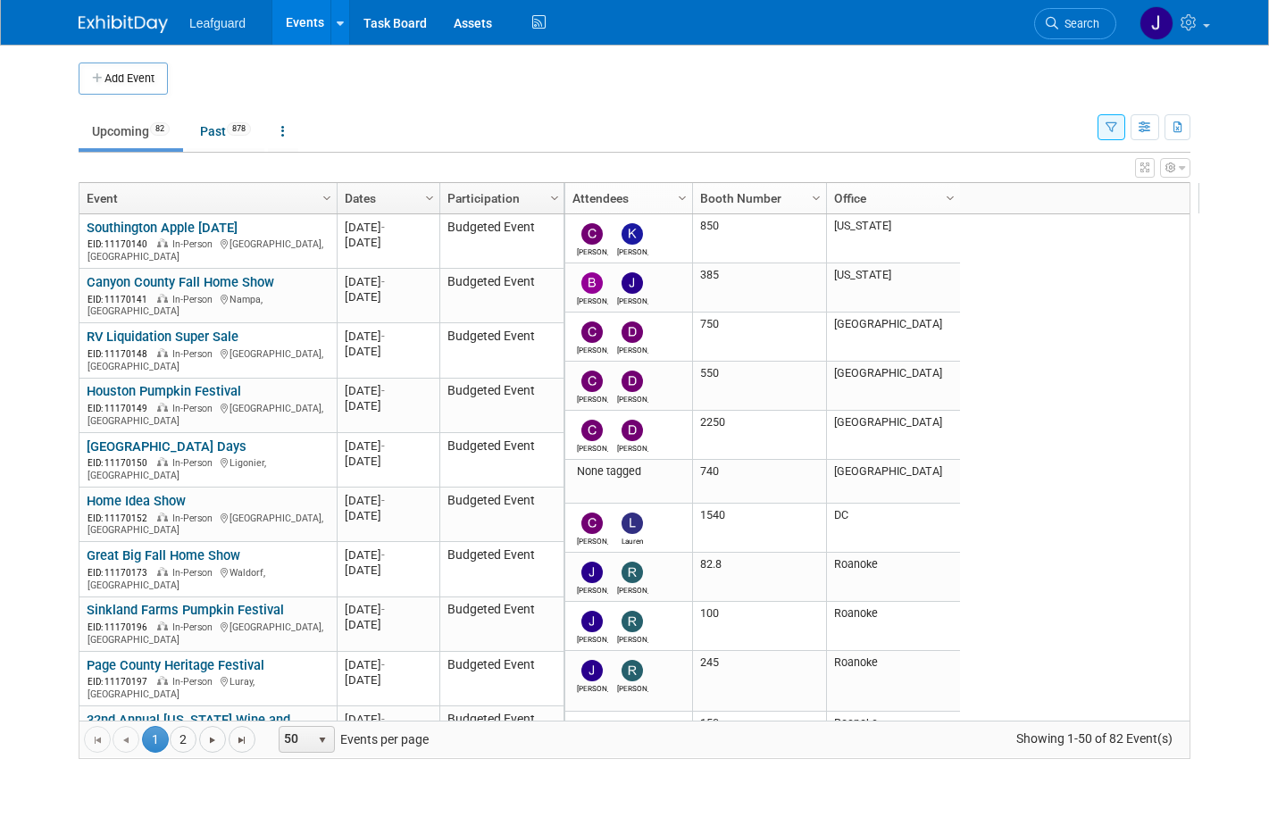
drag, startPoint x: 731, startPoint y: 188, endPoint x: 678, endPoint y: 203, distance: 55.5
drag, startPoint x: 814, startPoint y: 189, endPoint x: 786, endPoint y: 199, distance: 29.4
drag, startPoint x: 788, startPoint y: 205, endPoint x: 810, endPoint y: 203, distance: 22.5
click at [1117, 132] on icon "button" at bounding box center [1112, 128] width 12 height 12
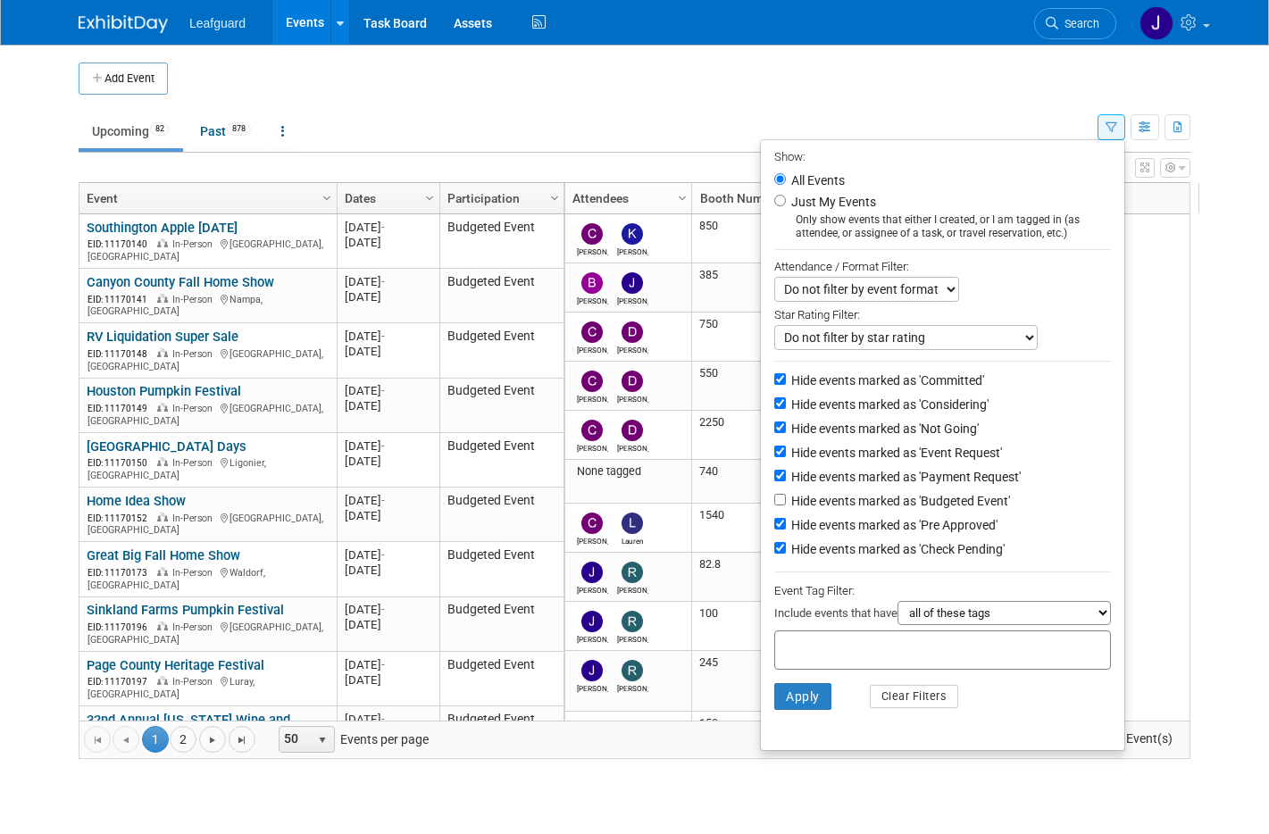
click at [868, 295] on select "Do not filter by event format Only show In-Person events Only show Virtual even…" at bounding box center [866, 289] width 185 height 25
click at [776, 277] on select "Do not filter by event format Only show In-Person events Only show Virtual even…" at bounding box center [866, 289] width 185 height 25
click at [888, 342] on select "Do not filter by star rating Only show events with no ratings (0 stars) Only sh…" at bounding box center [905, 337] width 263 height 25
click at [776, 325] on select "Do not filter by star rating Only show events with no ratings (0 stars) Only sh…" at bounding box center [905, 337] width 263 height 25
drag, startPoint x: 553, startPoint y: 94, endPoint x: 575, endPoint y: 94, distance: 22.3
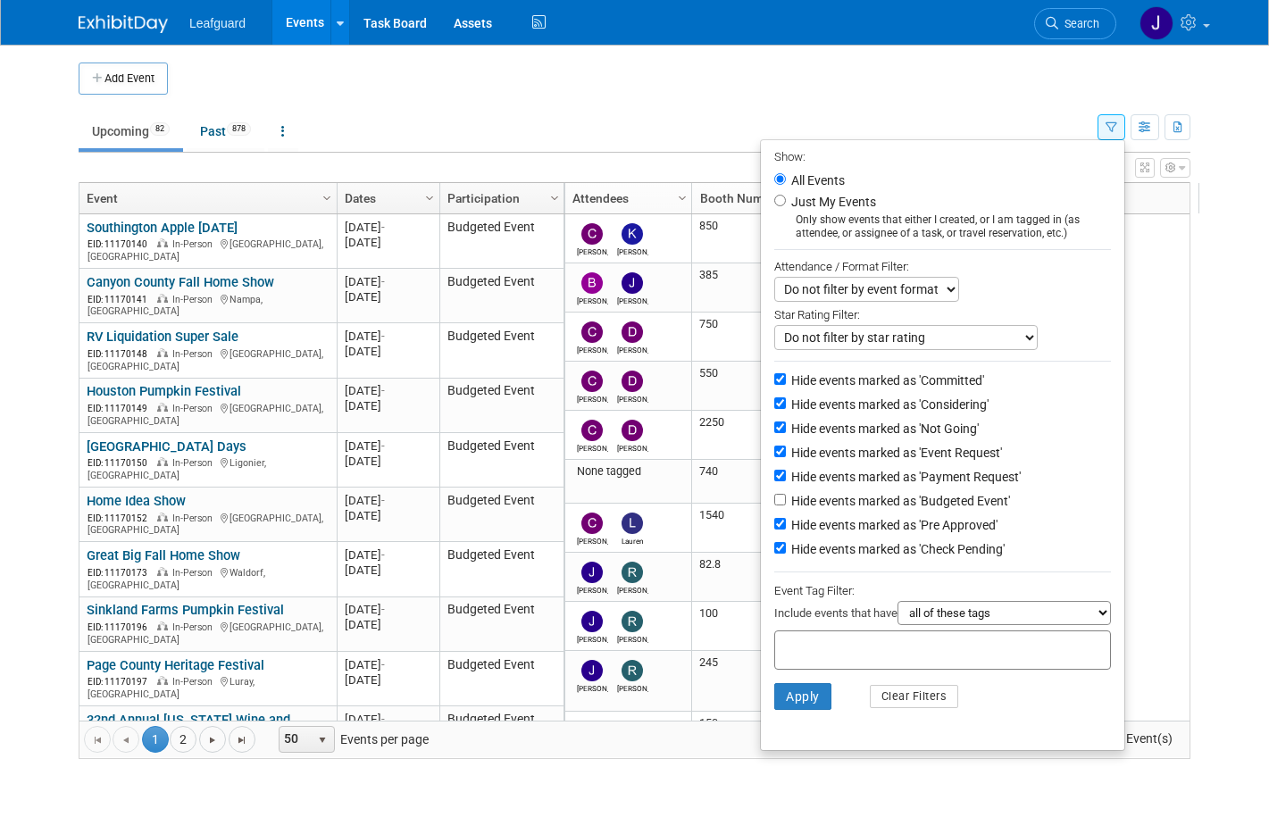
click at [553, 93] on div "Add Event New Event Duplicate Event Warning There is another event in your work…" at bounding box center [634, 420] width 1139 height 750
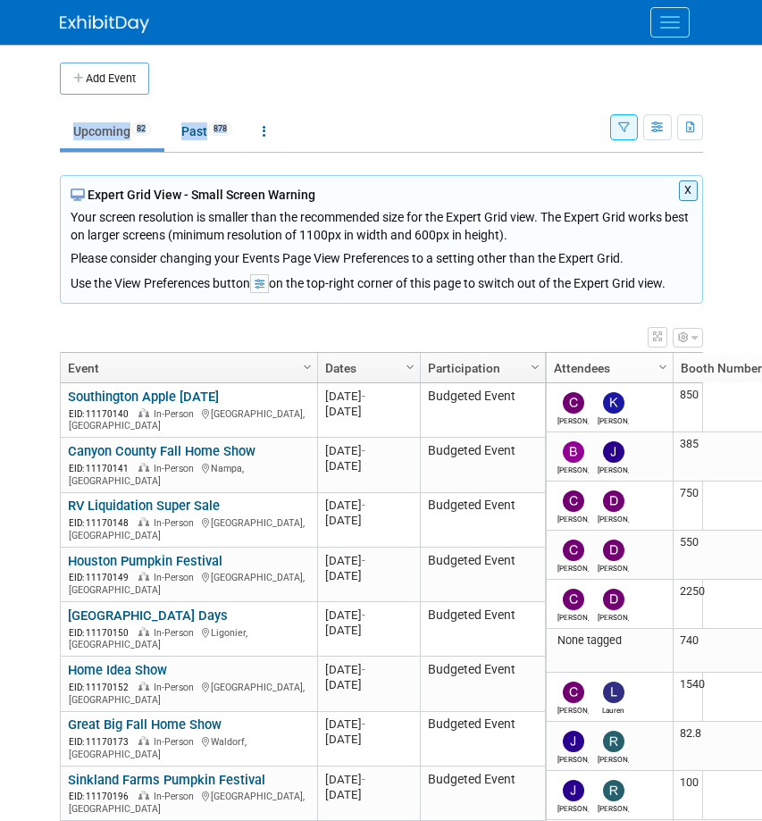
drag, startPoint x: 686, startPoint y: 187, endPoint x: 652, endPoint y: 203, distance: 37.5
click at [686, 187] on button "X" at bounding box center [688, 190] width 19 height 21
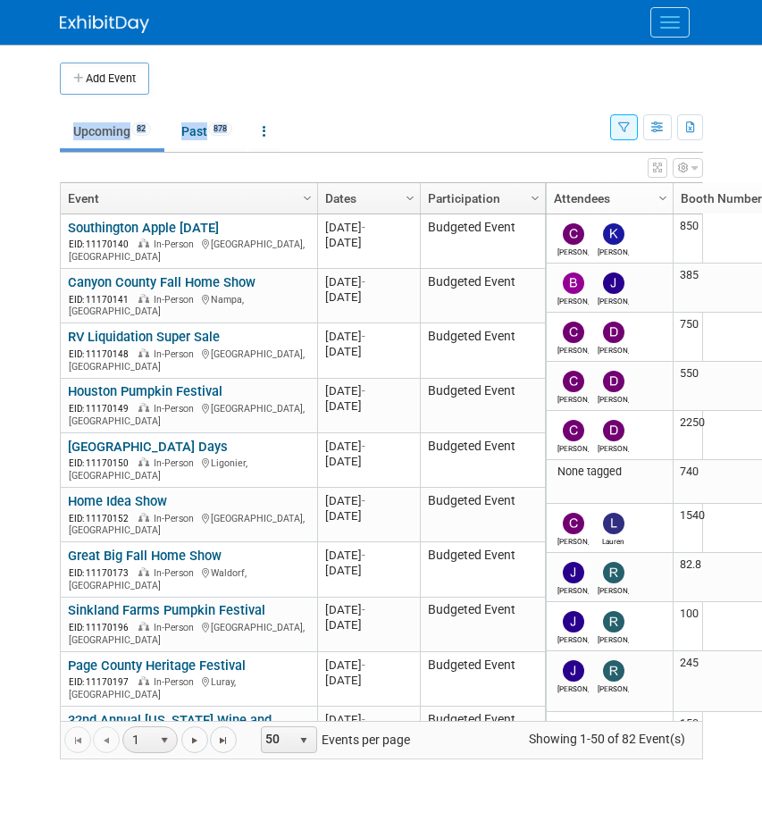
drag, startPoint x: 248, startPoint y: 75, endPoint x: 145, endPoint y: 104, distance: 107.7
click at [247, 75] on td at bounding box center [411, 79] width 525 height 32
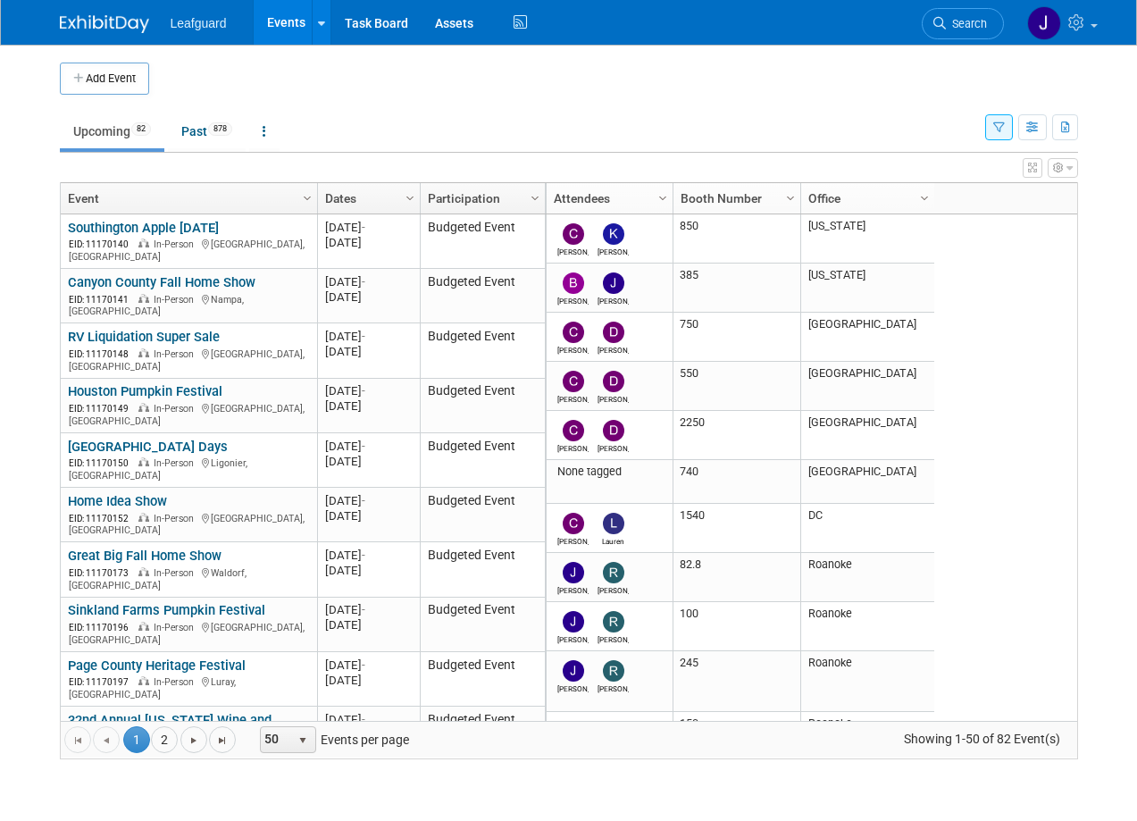
click at [273, 34] on link "Events" at bounding box center [286, 22] width 65 height 45
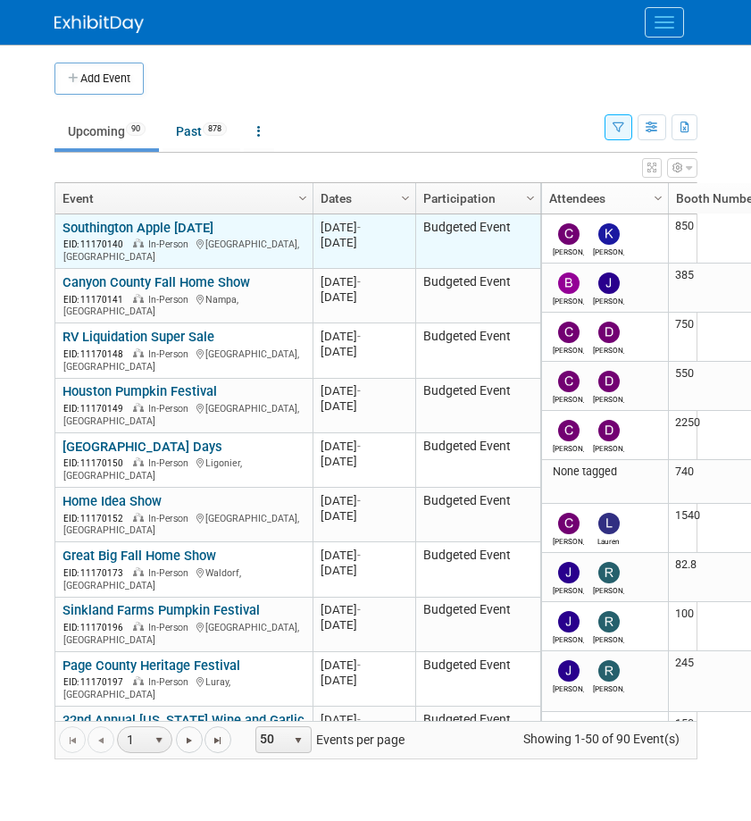
click at [148, 236] on div "EID: 11170140 In-Person Southington, CT" at bounding box center [184, 249] width 242 height 27
click at [151, 232] on link "Southington Apple [DATE]" at bounding box center [138, 228] width 151 height 16
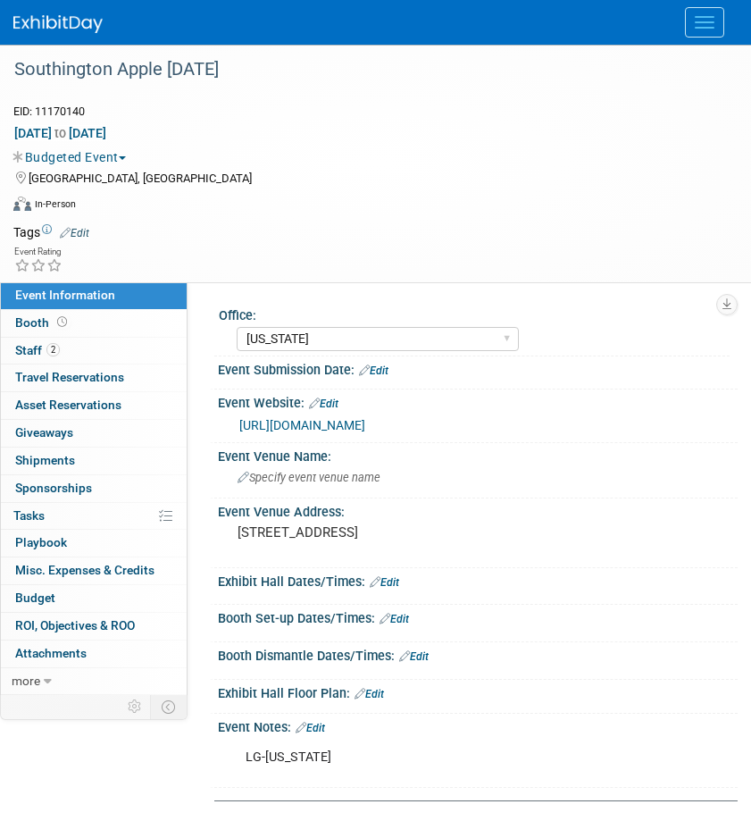
select select "[US_STATE]"
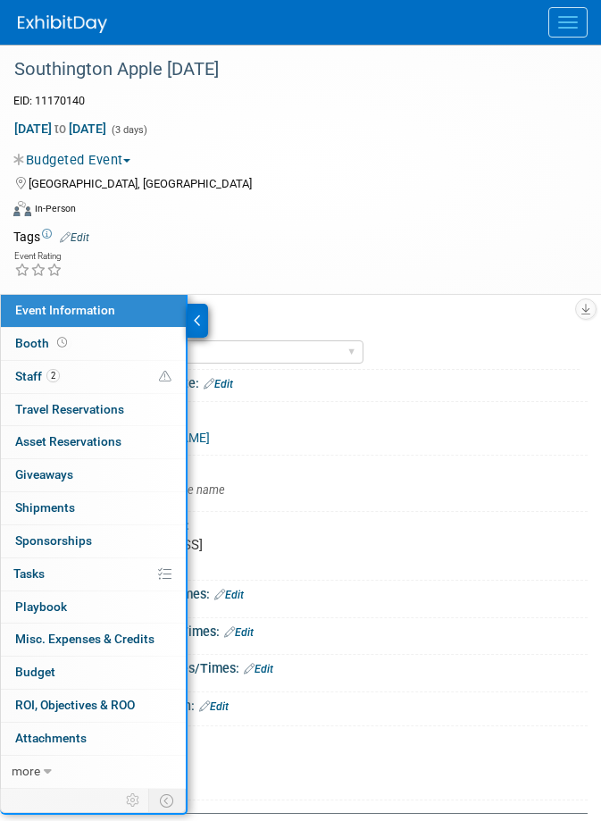
click at [333, 280] on div "Southington Apple [DATE] EID: 11170140 [DATE] to [DATE] (3 days) [DATE] to [DAT…" at bounding box center [300, 169] width 601 height 249
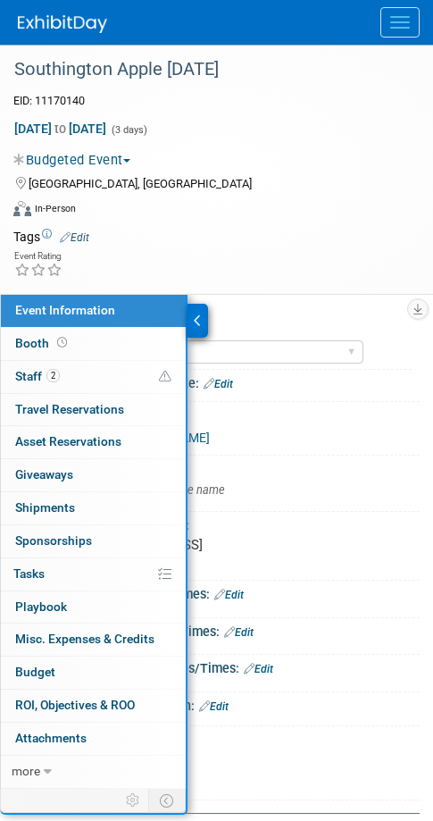
click at [233, 235] on td at bounding box center [243, 237] width 308 height 18
click at [325, 387] on div "Event Submission Date: Edit" at bounding box center [241, 381] width 357 height 23
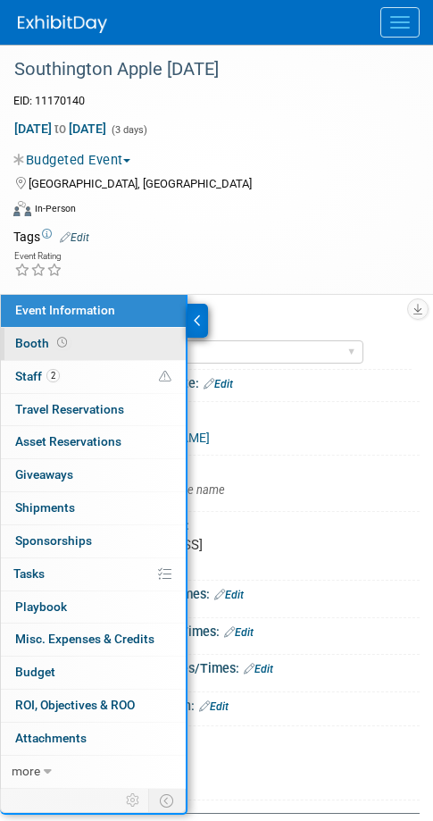
click at [105, 346] on link "Booth" at bounding box center [93, 344] width 185 height 32
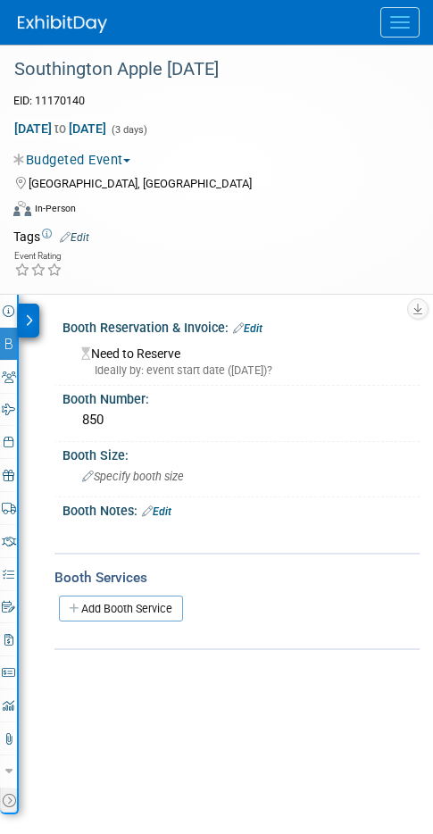
click at [310, 288] on div "Southington Apple [DATE] EID: 11170140 [DATE] to [DATE] (3 days) [DATE] to [DAT…" at bounding box center [216, 169] width 433 height 249
click at [296, 260] on div "Event Rating" at bounding box center [205, 264] width 411 height 31
click at [19, 318] on div at bounding box center [29, 321] width 21 height 34
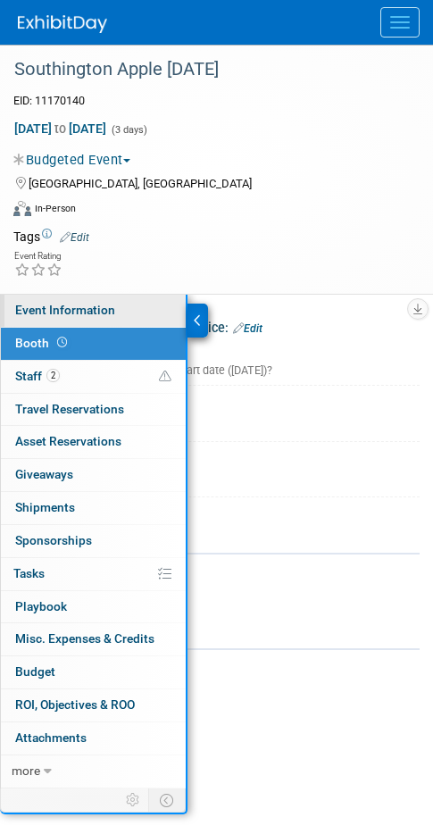
click at [16, 319] on link "Event Information" at bounding box center [93, 311] width 185 height 32
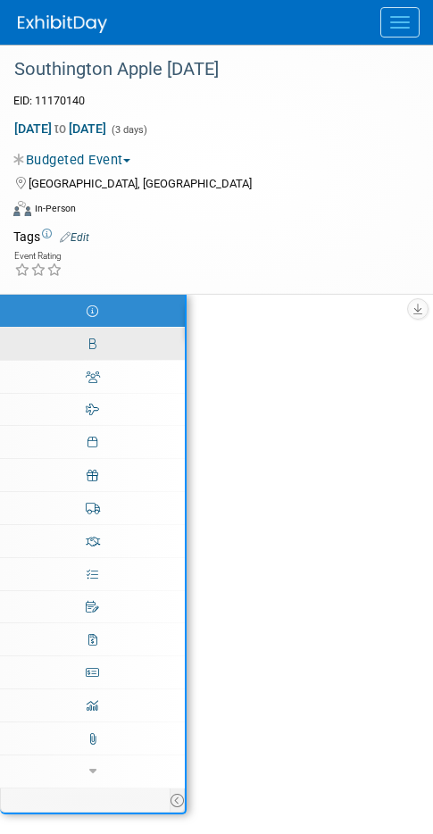
select select "[US_STATE]"
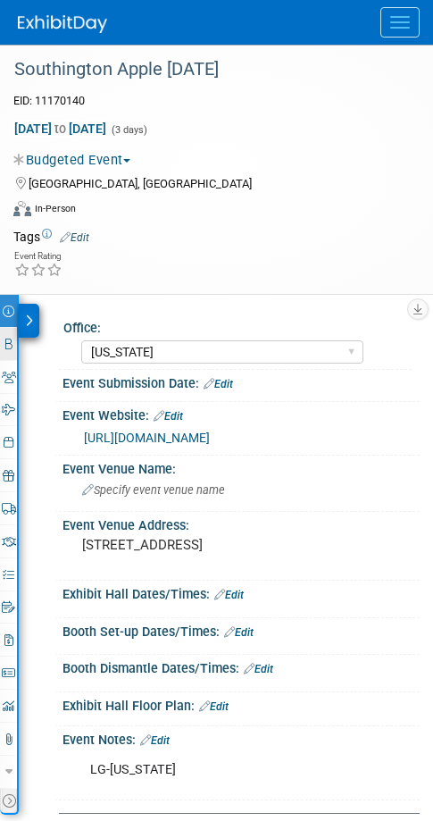
click at [8, 346] on icon at bounding box center [8, 344] width 7 height 12
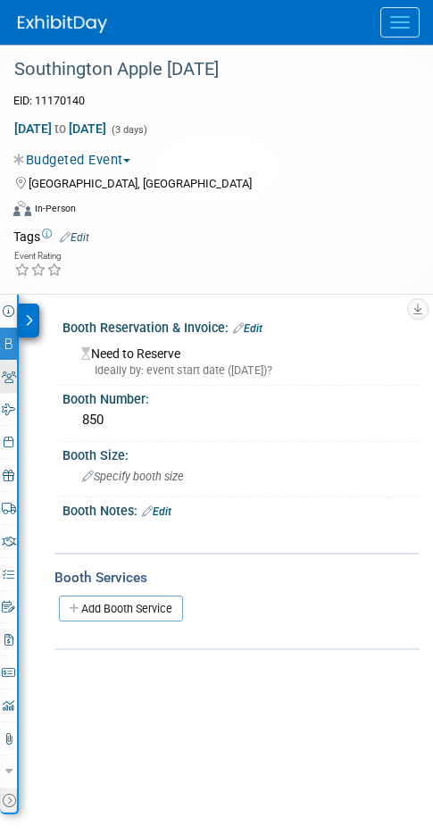
click at [8, 373] on icon at bounding box center [9, 377] width 14 height 12
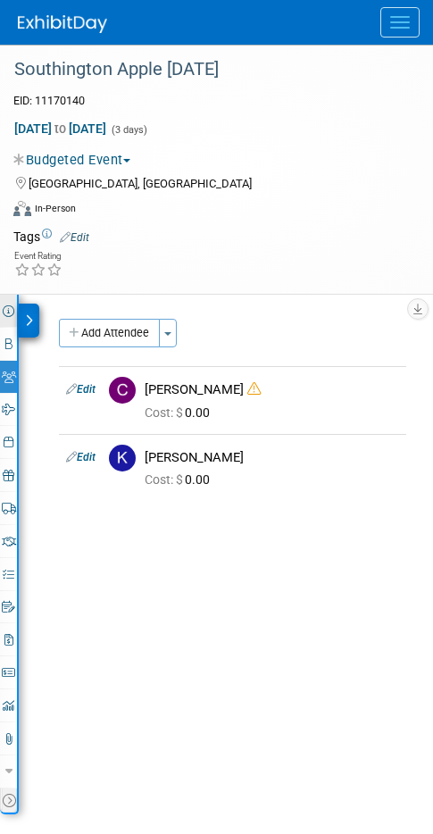
click at [8, 313] on icon at bounding box center [9, 311] width 12 height 12
select select "[US_STATE]"
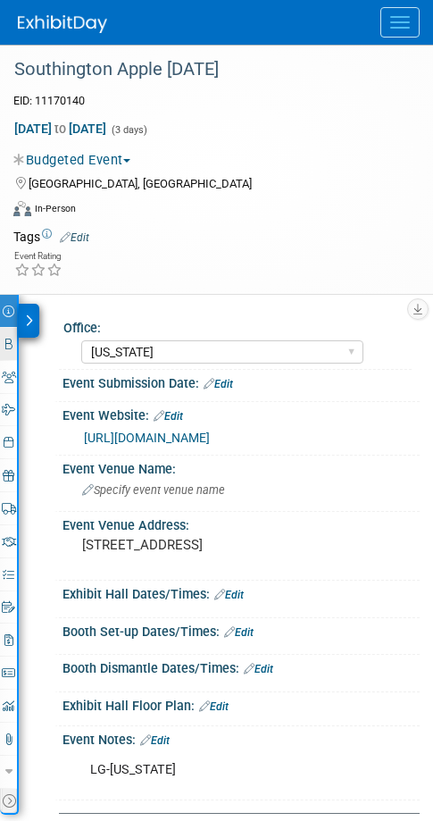
click at [12, 352] on link "Booth" at bounding box center [8, 344] width 17 height 32
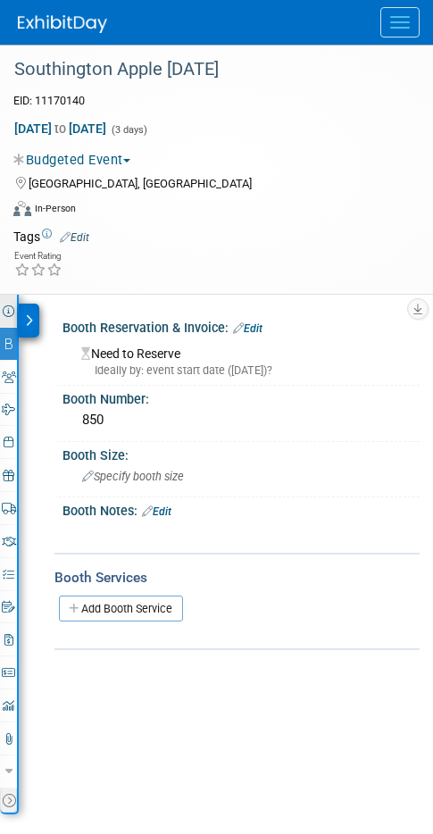
click at [3, 313] on icon at bounding box center [9, 311] width 12 height 12
select select "[US_STATE]"
